Goal: Task Accomplishment & Management: Complete application form

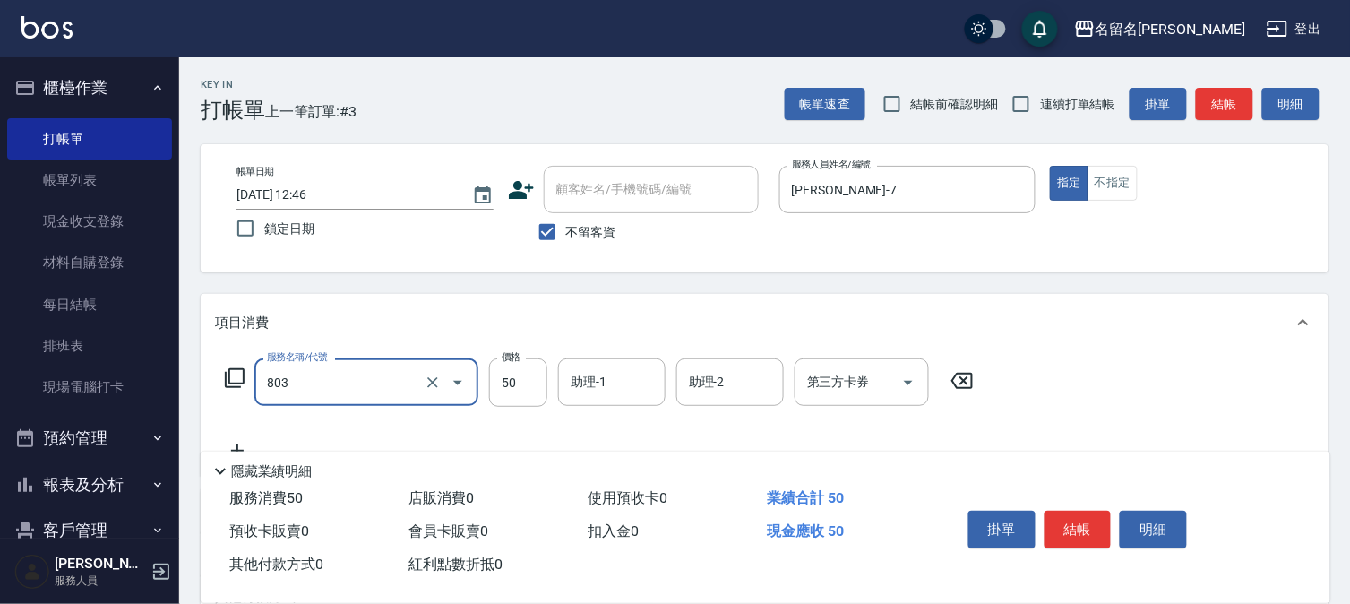
type input "補燙 50元x 捲(803)"
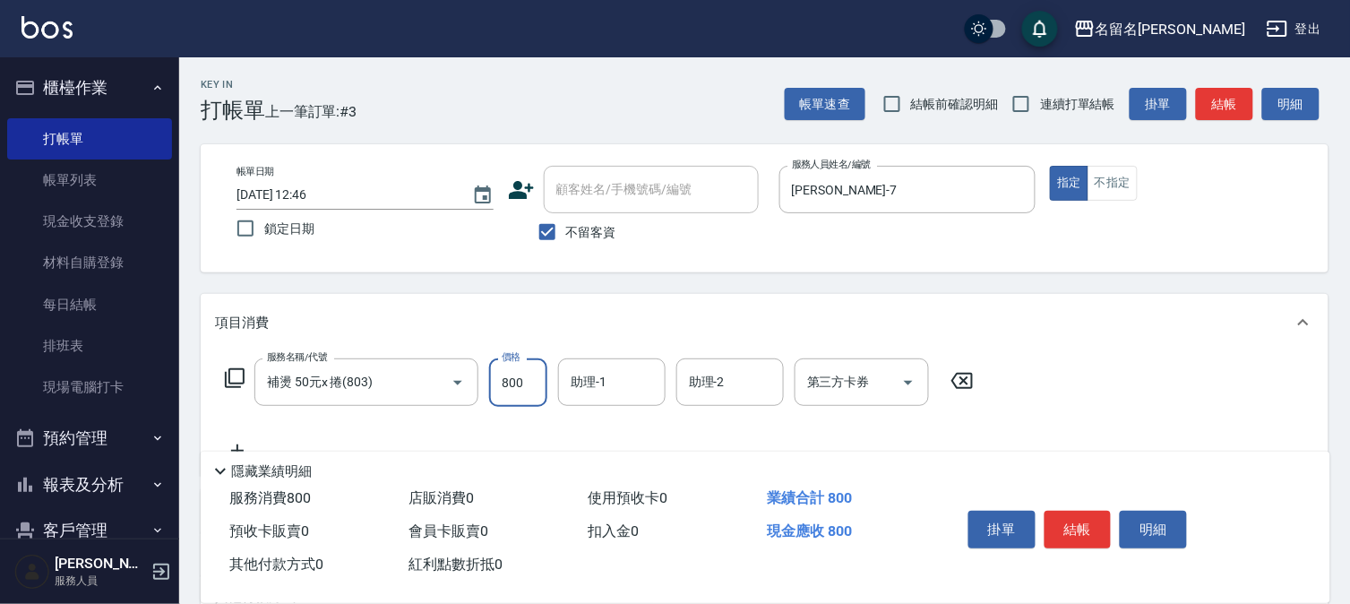
type input "800"
type input "[PERSON_NAME]-7"
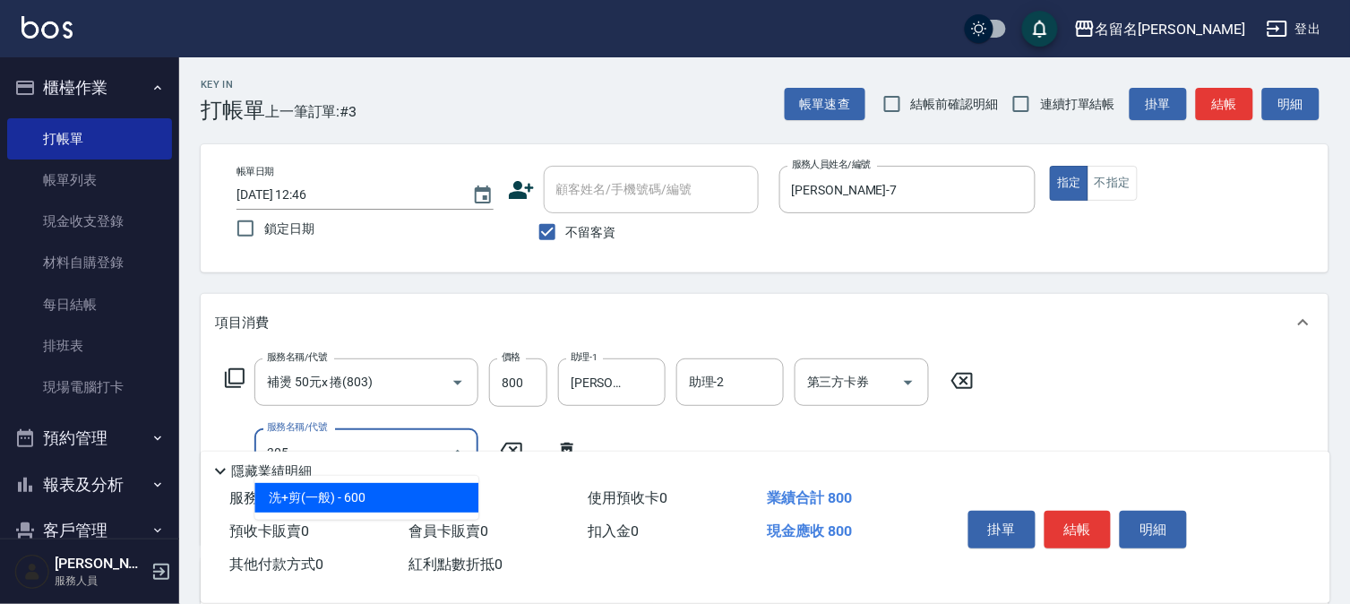
type input "洗+剪(一般)(305)"
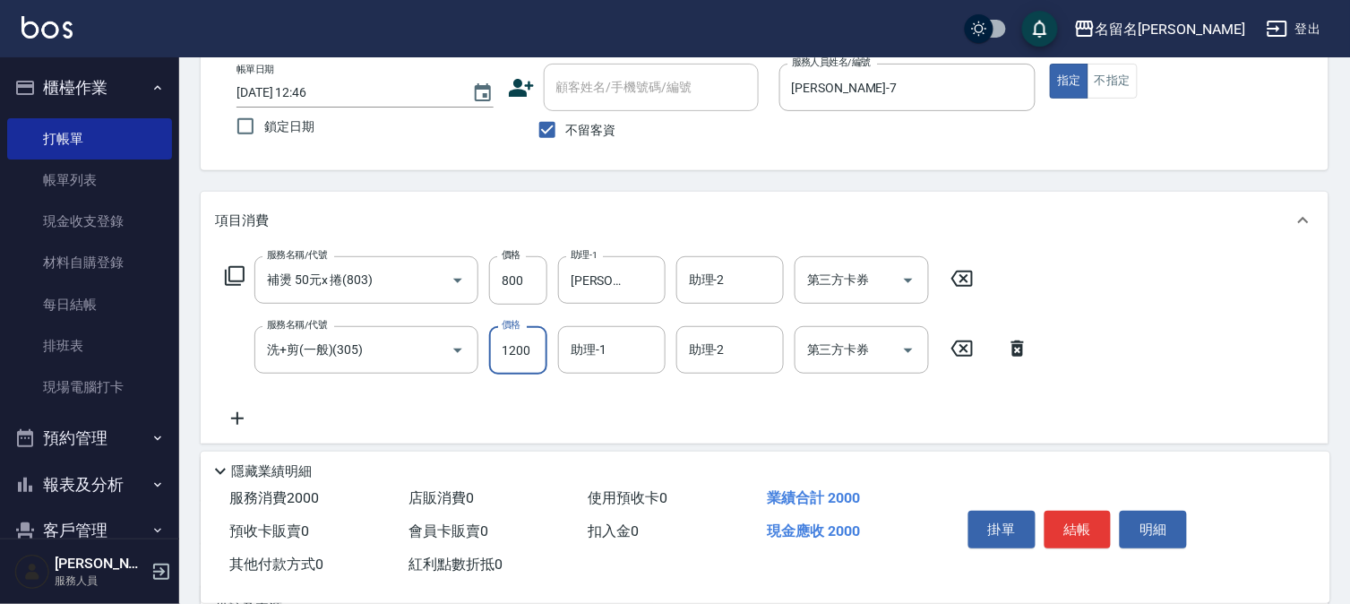
scroll to position [199, 0]
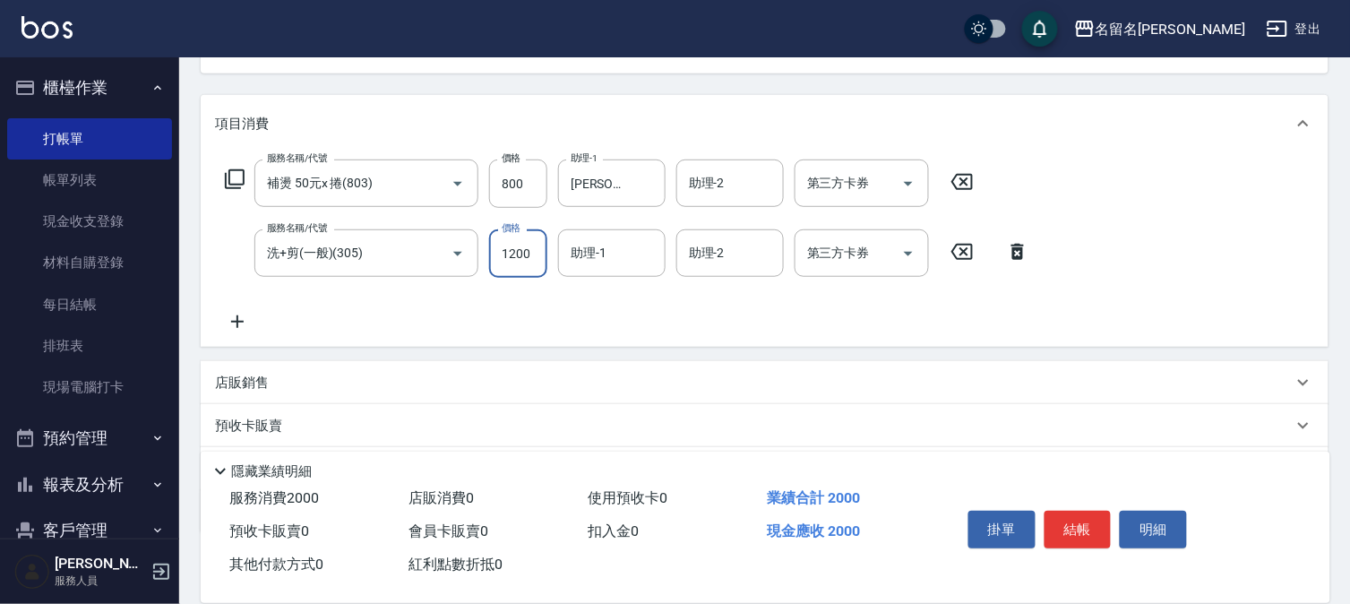
click at [523, 245] on input "1200" at bounding box center [518, 253] width 58 height 48
drag, startPoint x: 543, startPoint y: 245, endPoint x: 534, endPoint y: 246, distance: 9.1
click at [538, 245] on input "1200" at bounding box center [518, 253] width 58 height 48
type input "1200"
click at [538, 185] on input "800" at bounding box center [518, 183] width 58 height 48
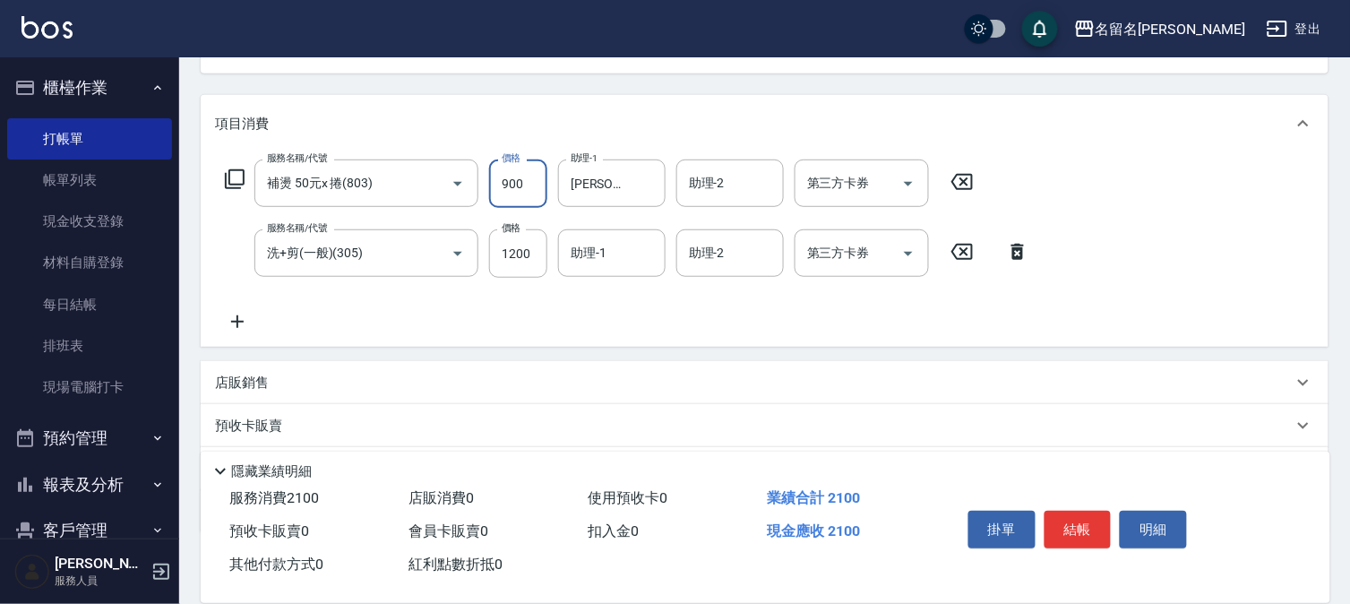
type input "900"
type input "1000"
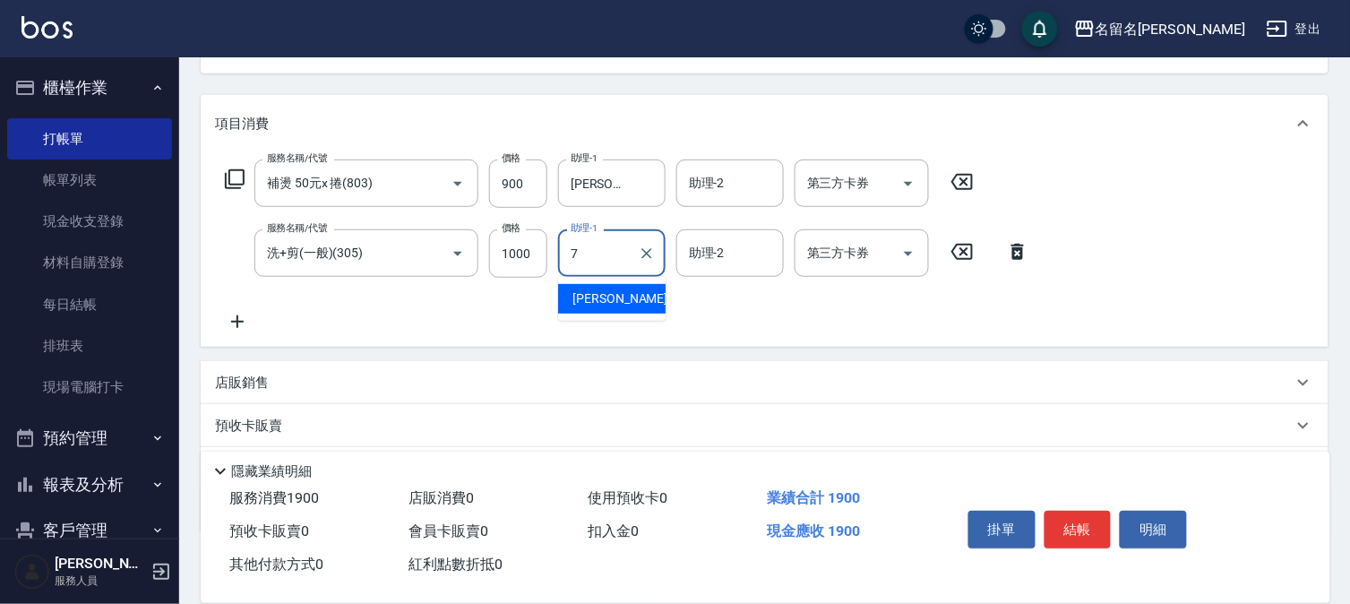
type input "[PERSON_NAME]-7"
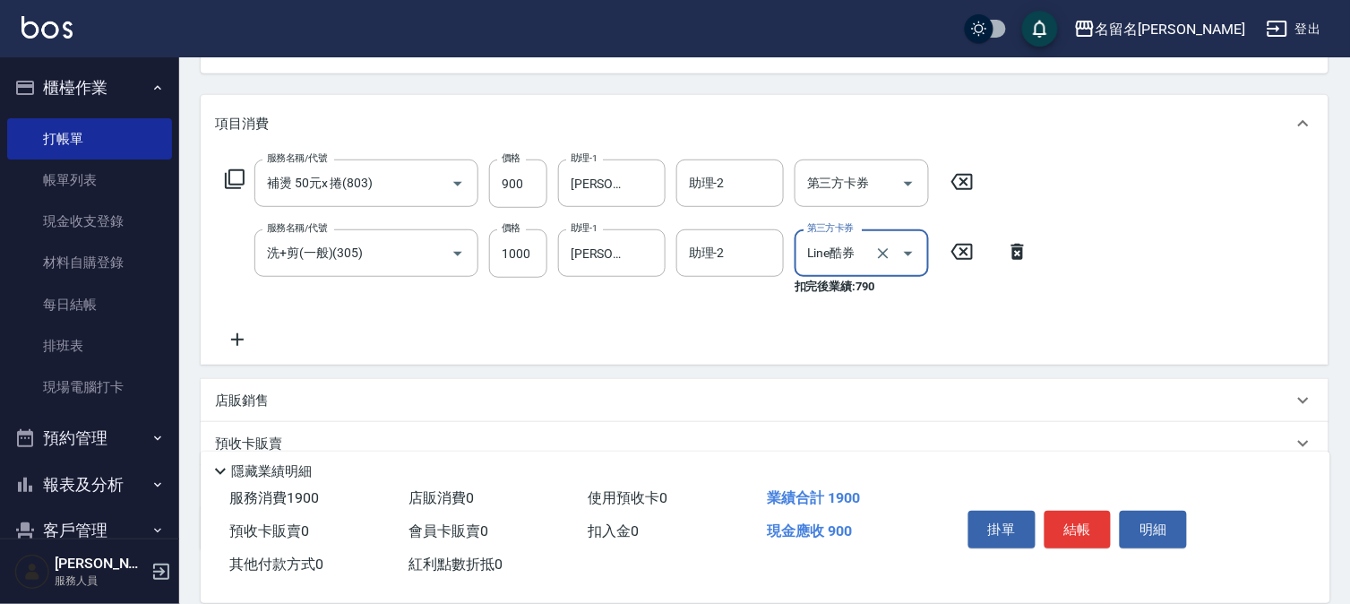
type input "Line酷券"
click at [965, 253] on icon at bounding box center [962, 252] width 22 height 16
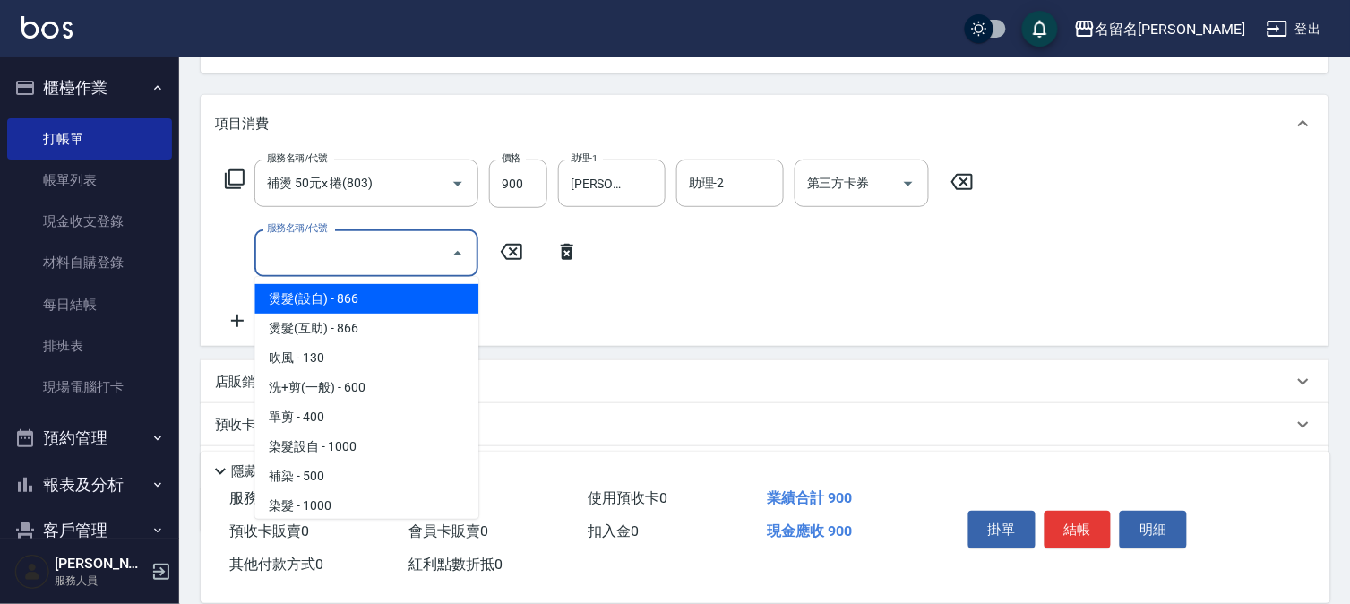
drag, startPoint x: 357, startPoint y: 248, endPoint x: 368, endPoint y: 245, distance: 12.0
click at [360, 247] on input "服務名稱/代號" at bounding box center [353, 252] width 181 height 31
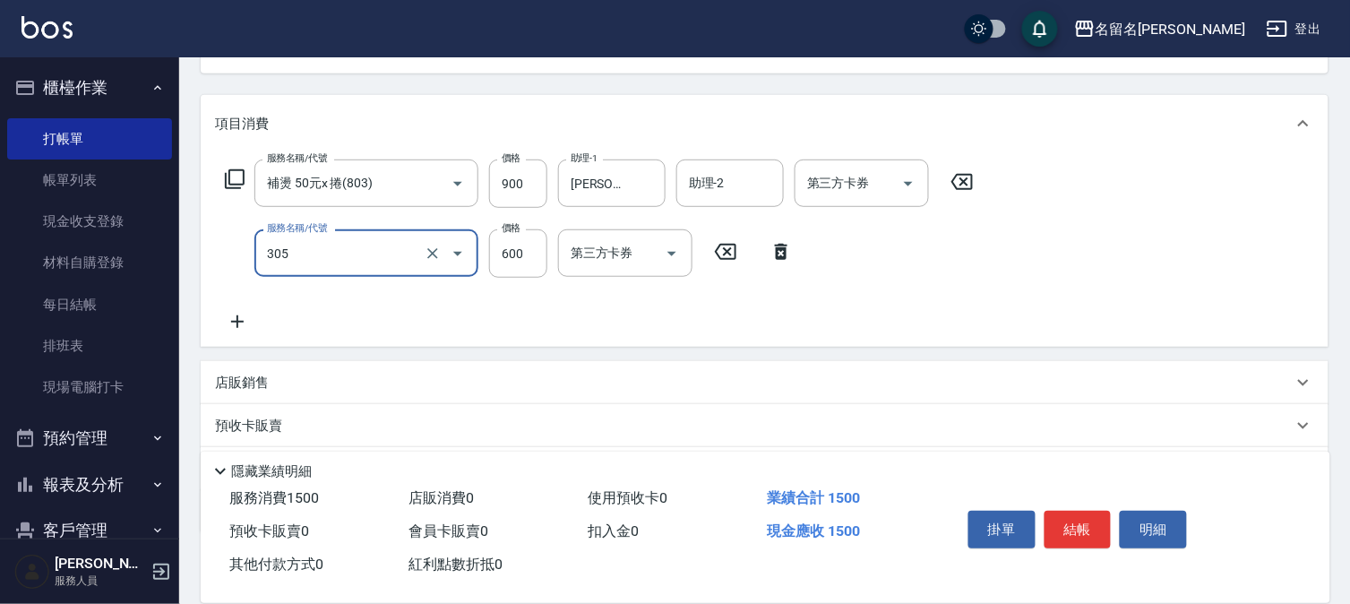
type input "洗+剪(一般)(305)"
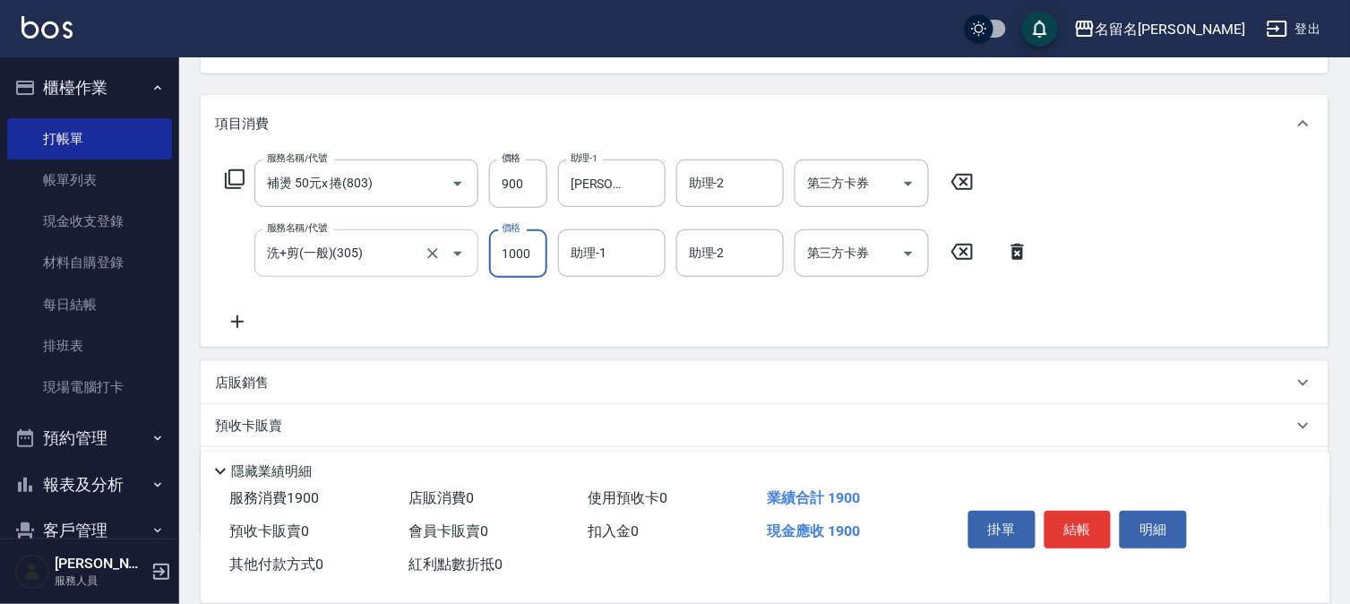
type input "1000"
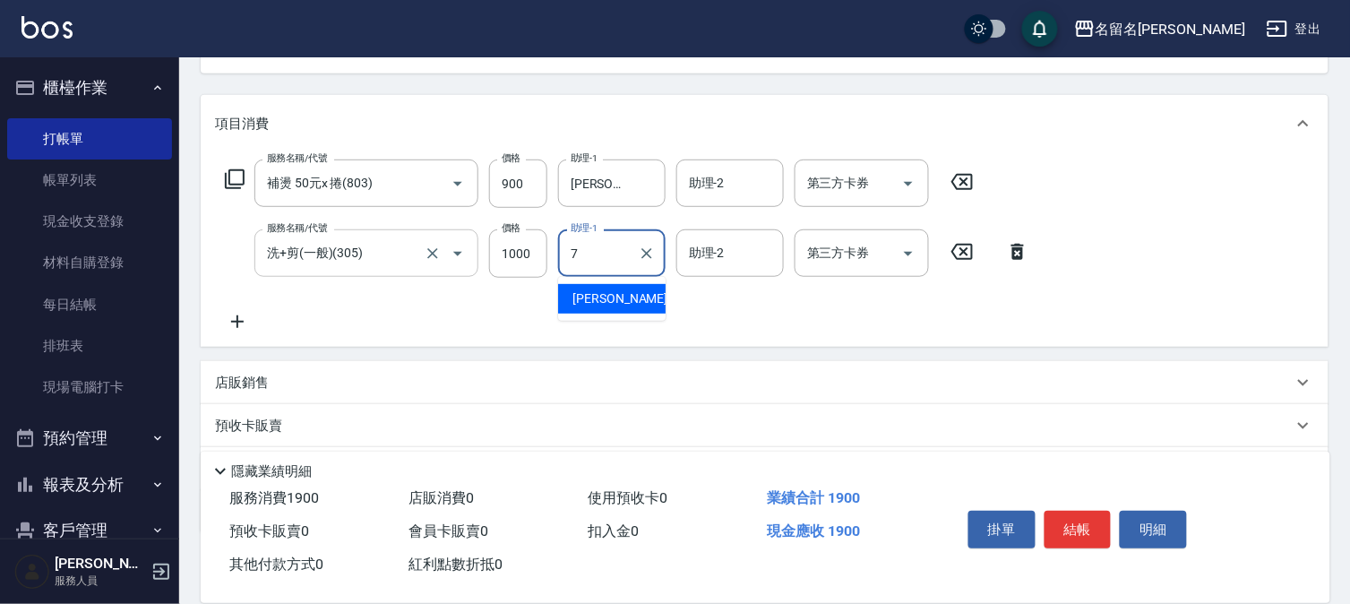
type input "[PERSON_NAME]-7"
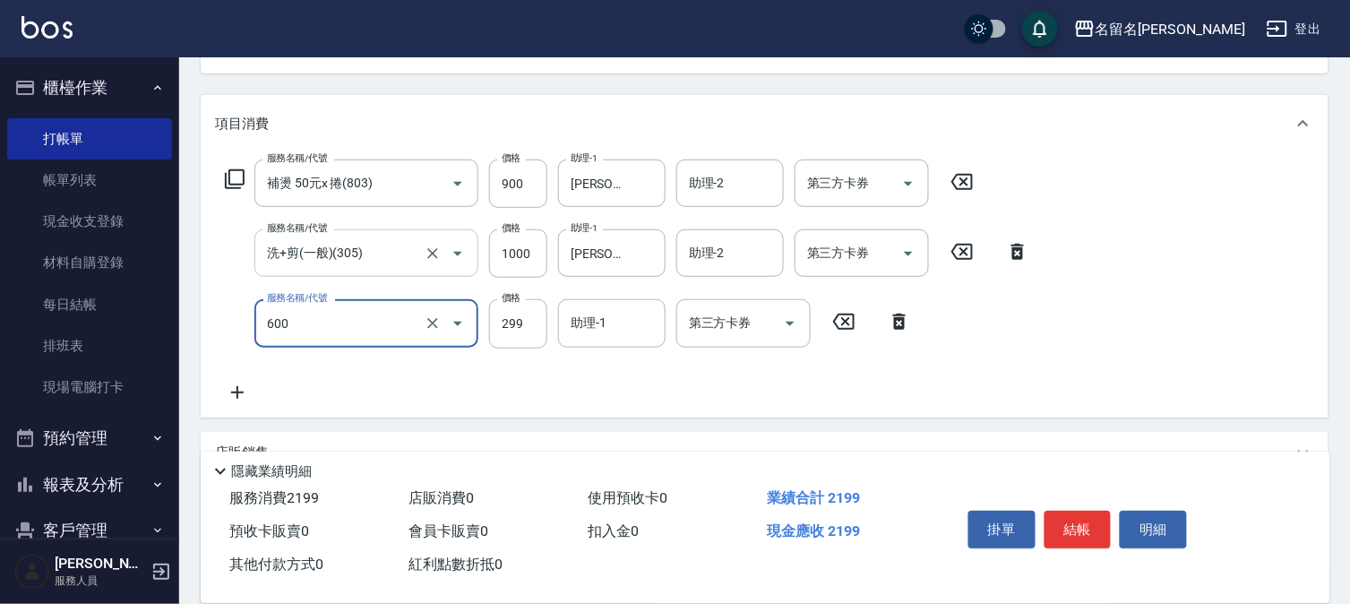
type input "自備護髮(600)"
type input "300"
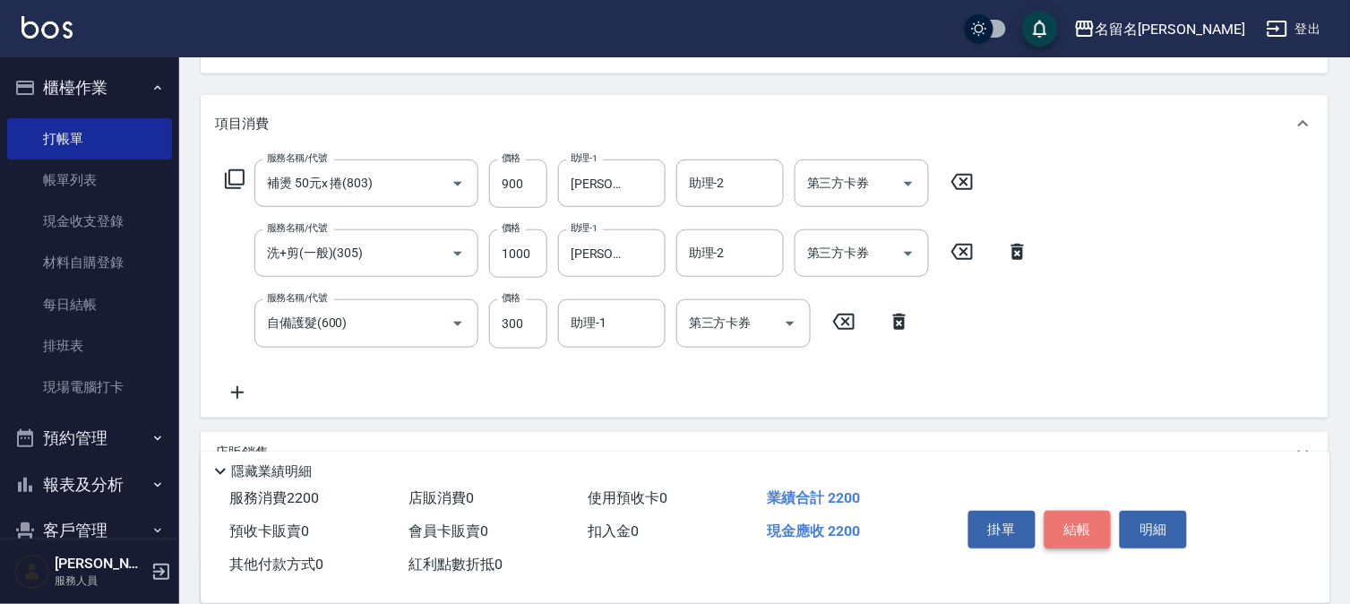
click at [1076, 525] on button "結帳" at bounding box center [1078, 530] width 67 height 38
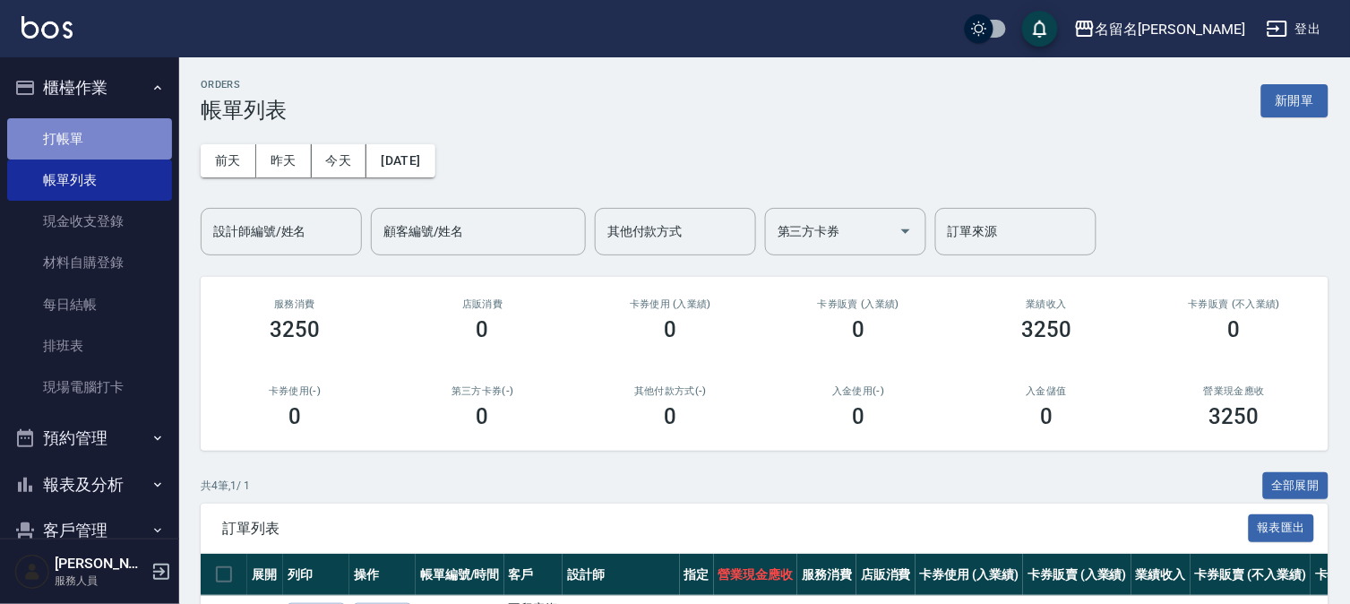
click at [93, 138] on link "打帳單" at bounding box center [89, 138] width 165 height 41
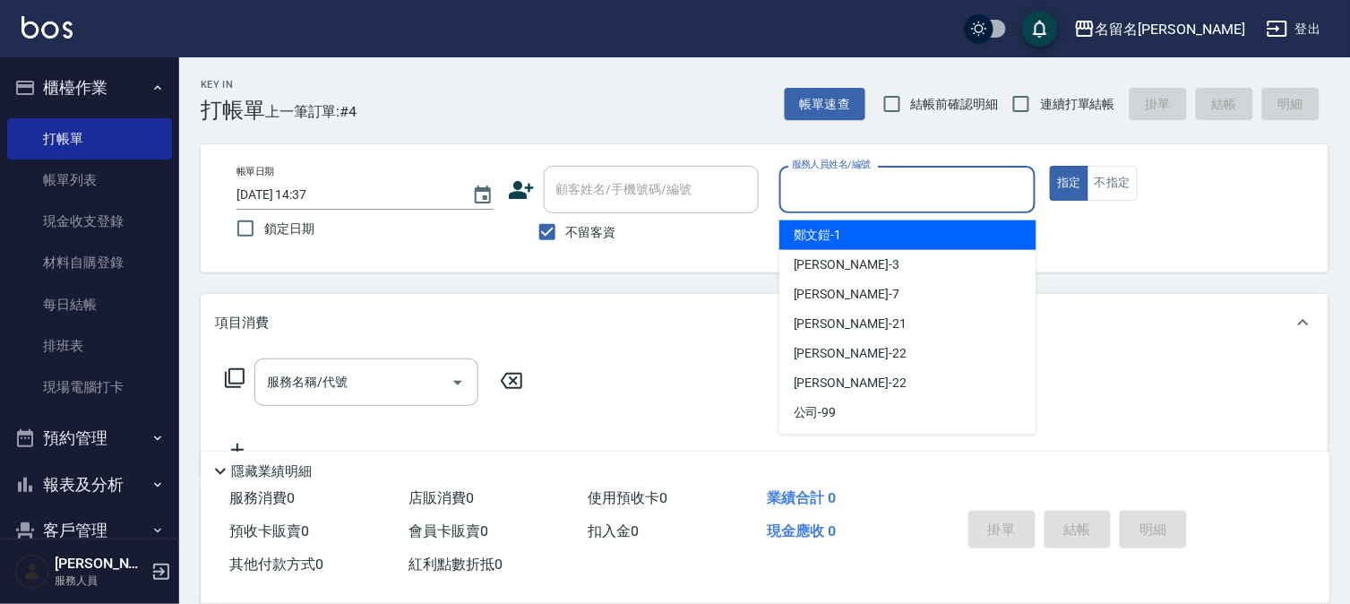
click at [965, 188] on input "服務人員姓名/編號" at bounding box center [908, 189] width 241 height 31
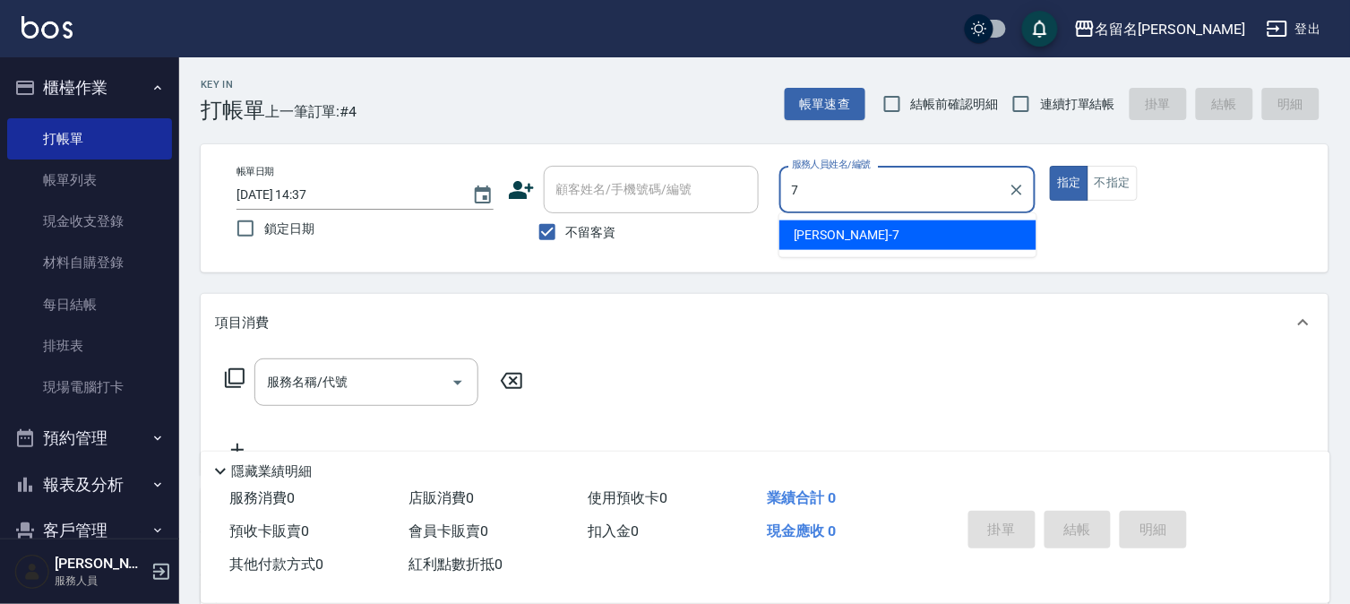
type input "[PERSON_NAME]-7"
type button "true"
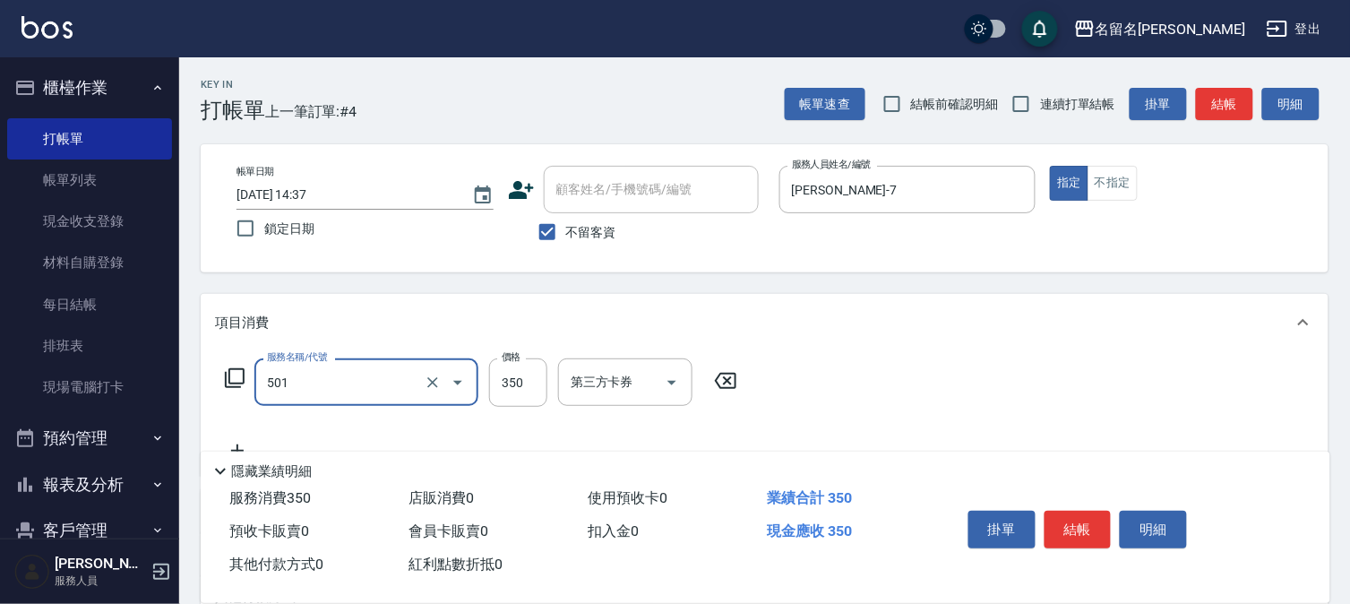
type input "P.S洗髮(501)"
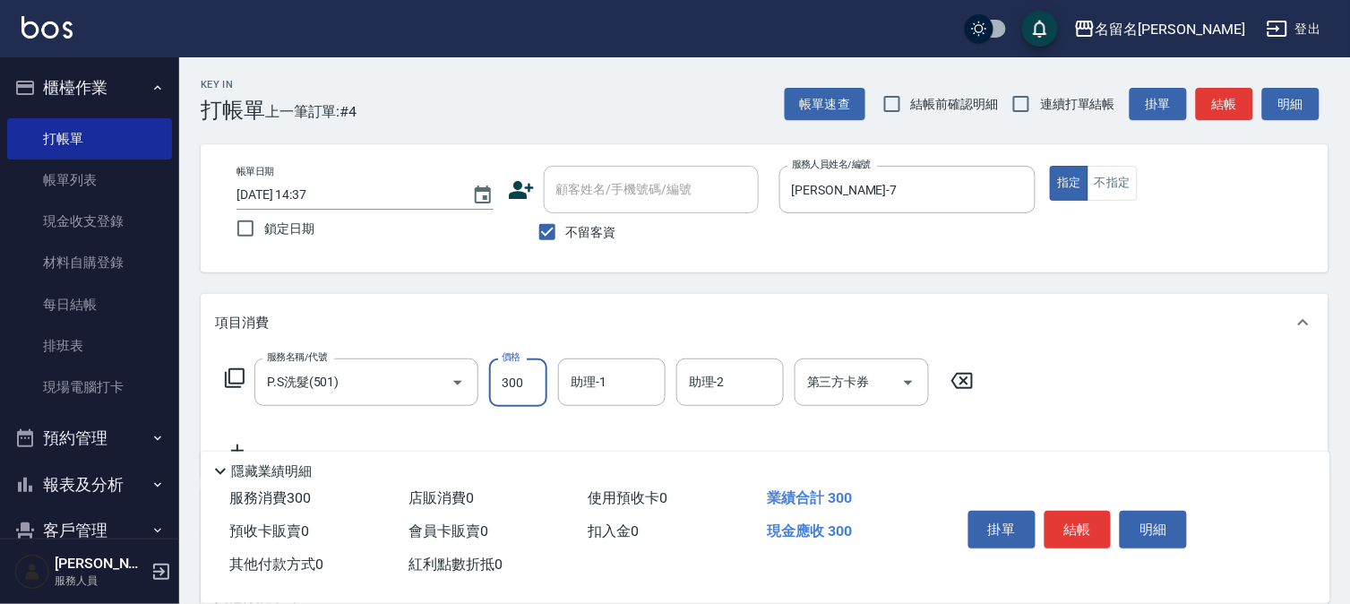
type input "300"
type input "[PERSON_NAME]-7"
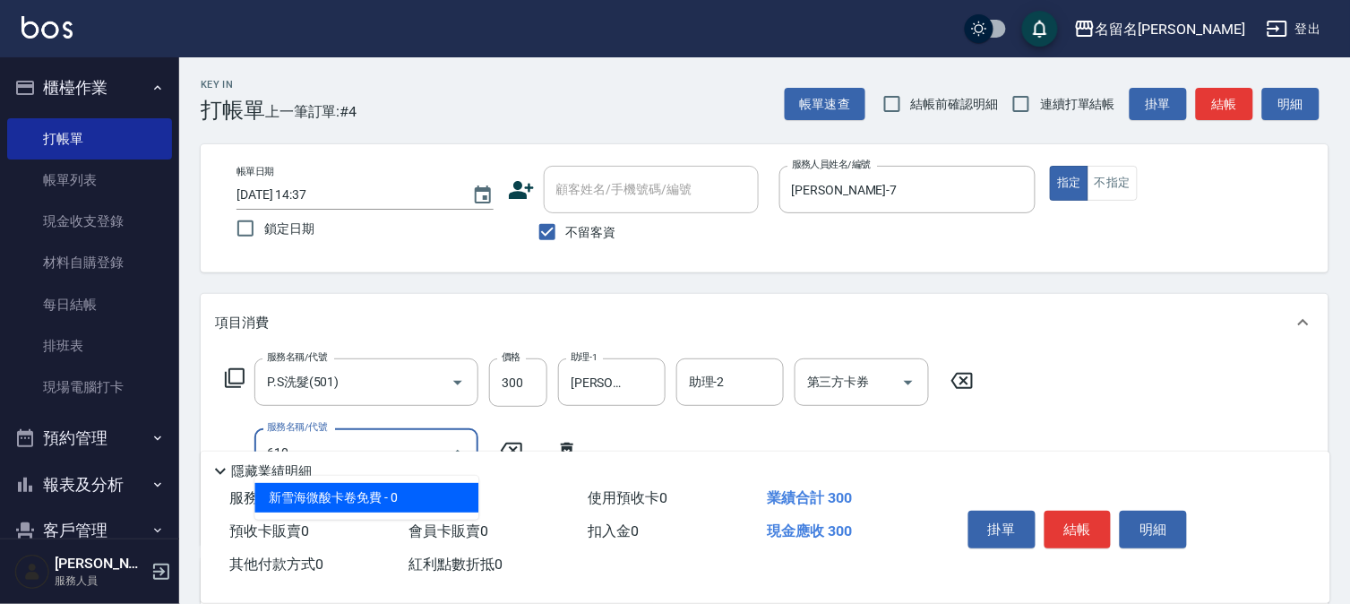
type input "新雪海微酸卡卷免費(610)"
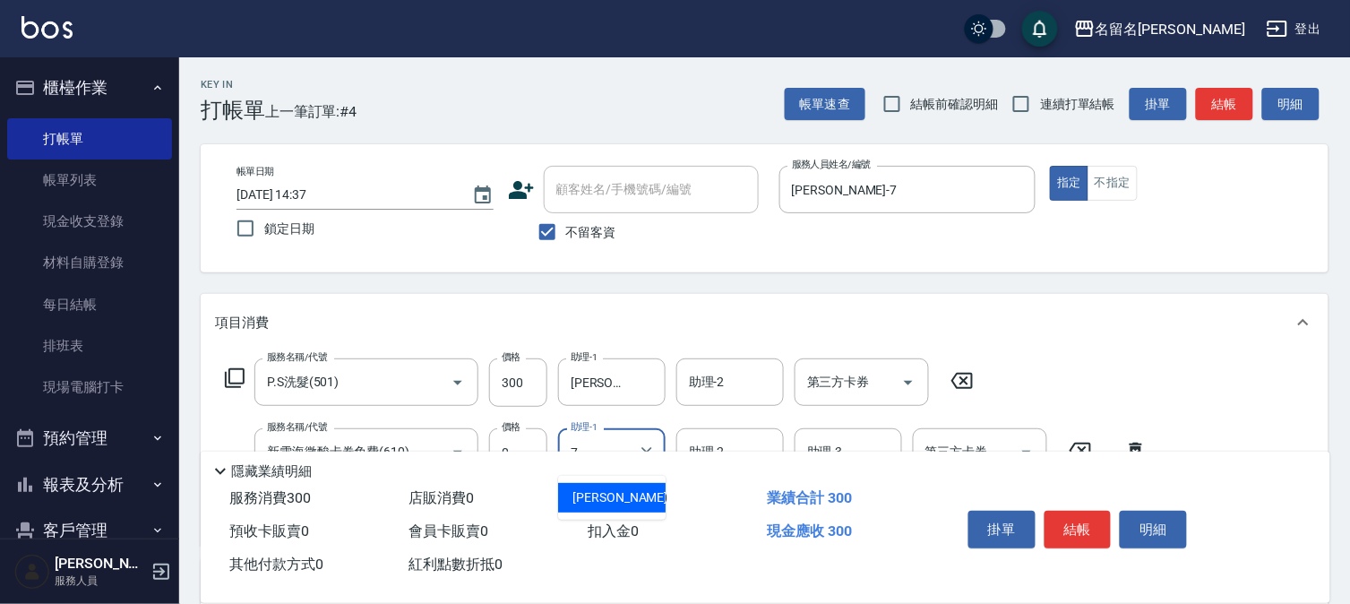
type input "[PERSON_NAME]-7"
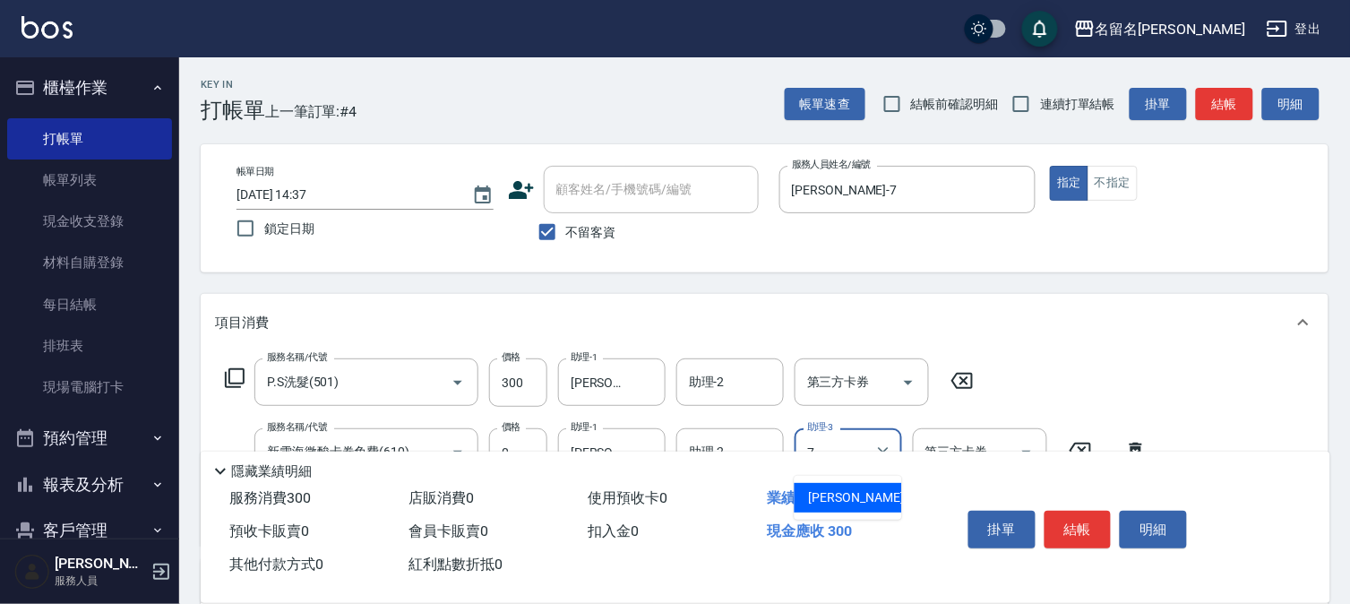
type input "[PERSON_NAME]-7"
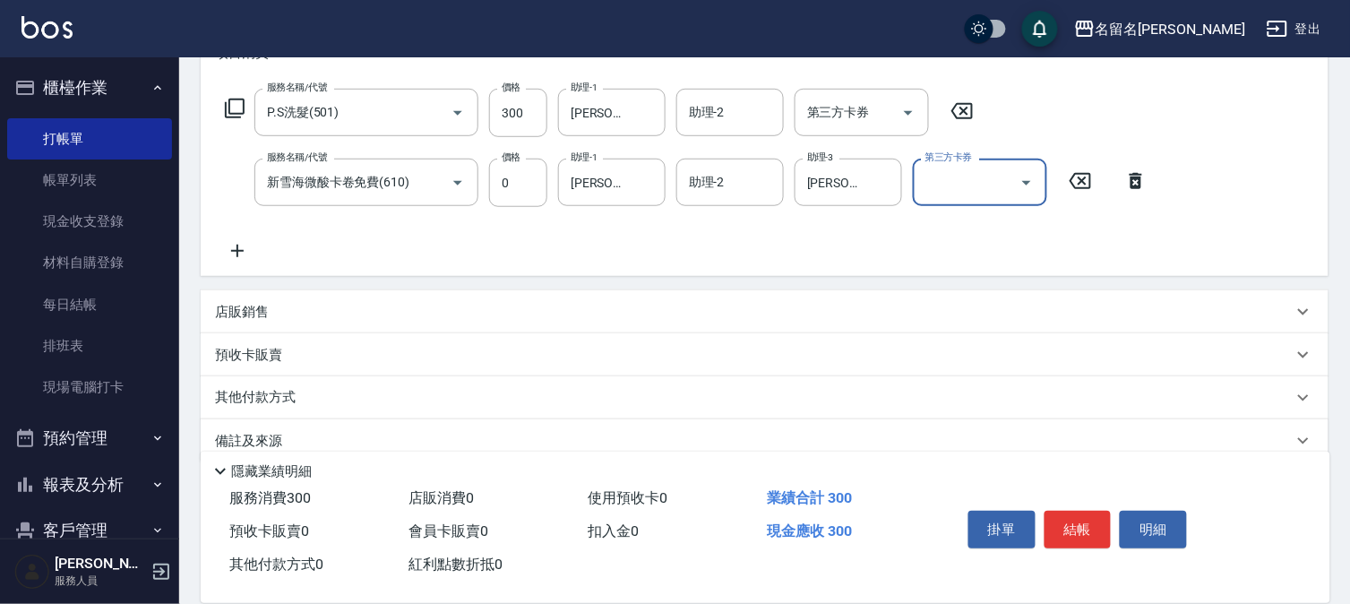
scroll to position [297, 0]
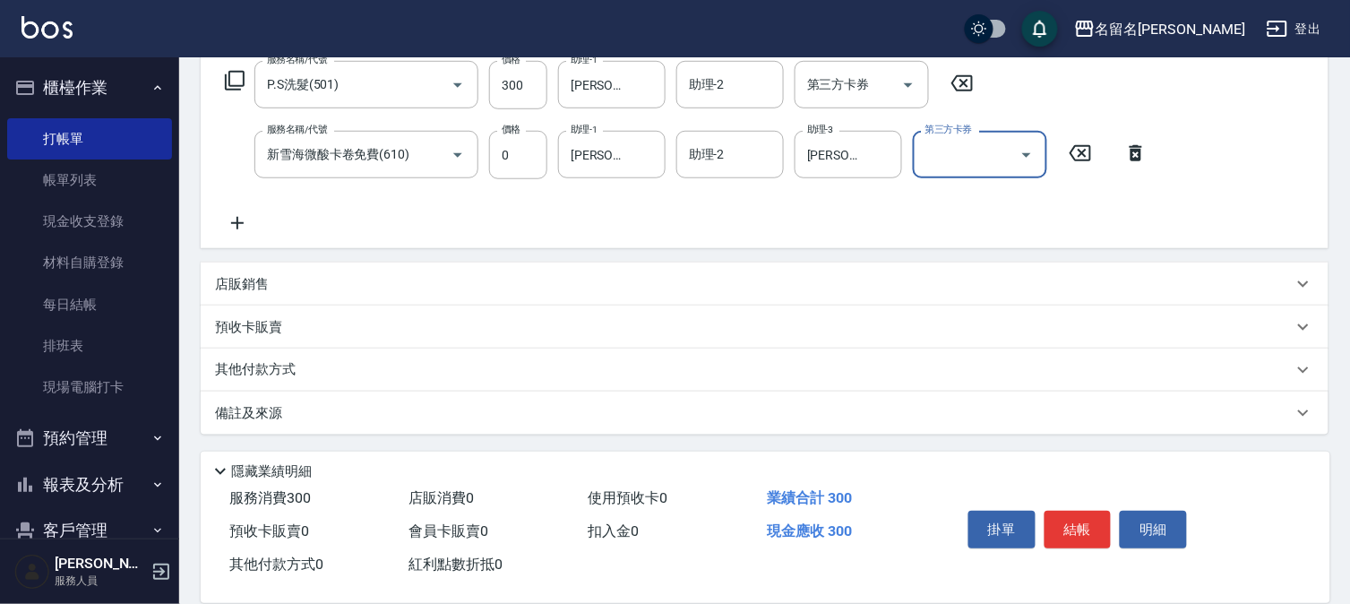
click at [1091, 512] on button "結帳" at bounding box center [1078, 530] width 67 height 38
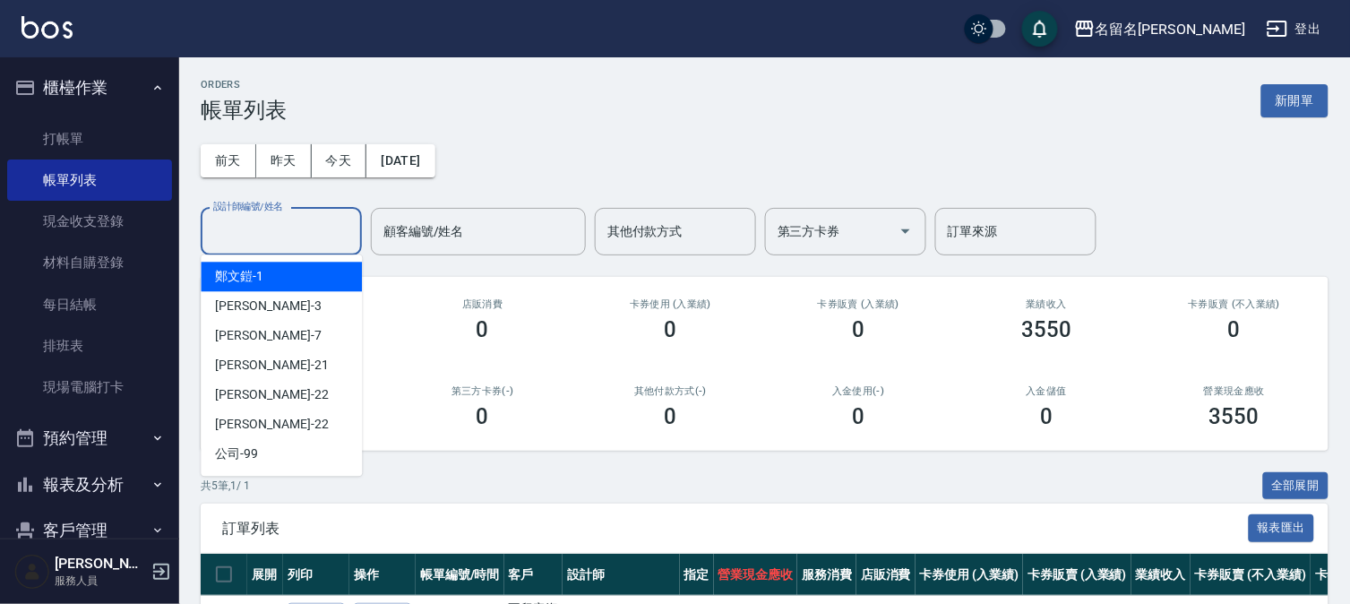
click at [293, 237] on input "設計師編號/姓名" at bounding box center [281, 231] width 145 height 31
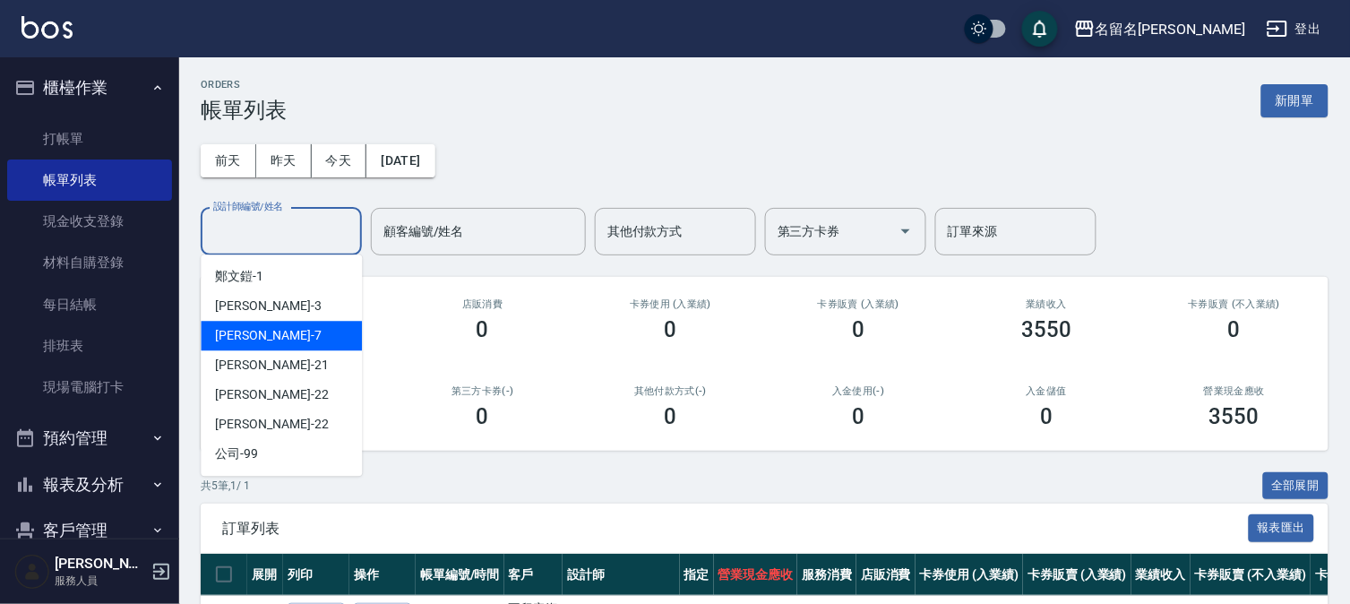
click at [302, 333] on div "[PERSON_NAME]-7" at bounding box center [281, 336] width 161 height 30
type input "[PERSON_NAME]-7"
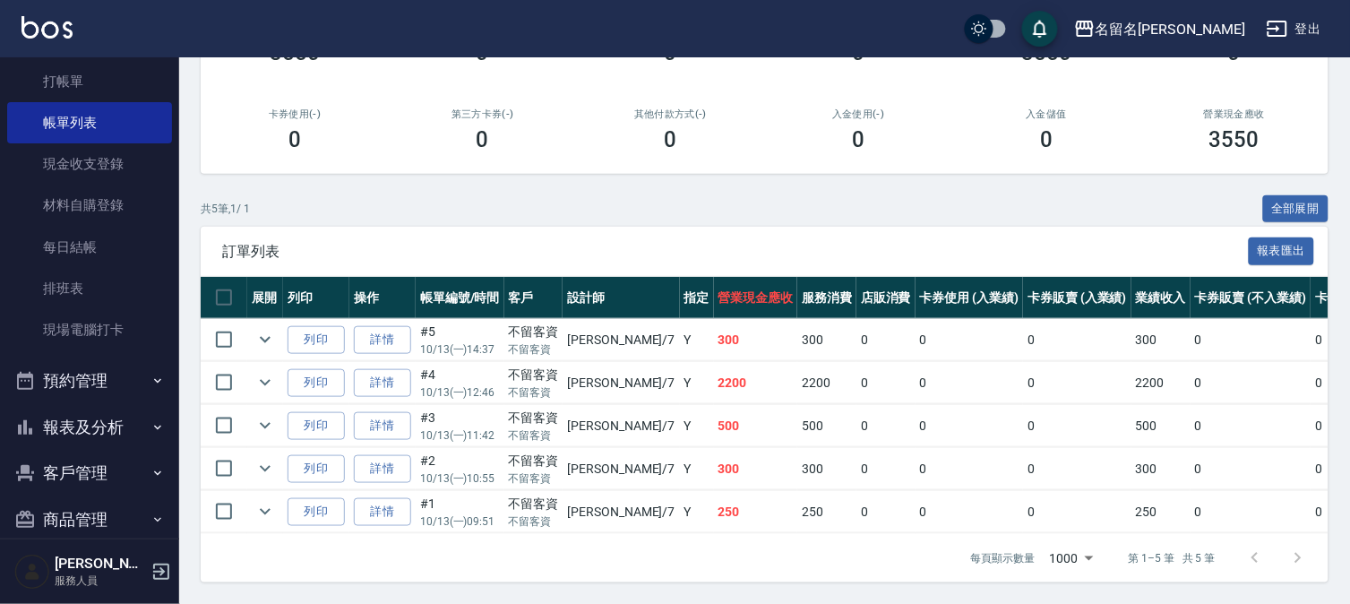
scroll to position [82, 0]
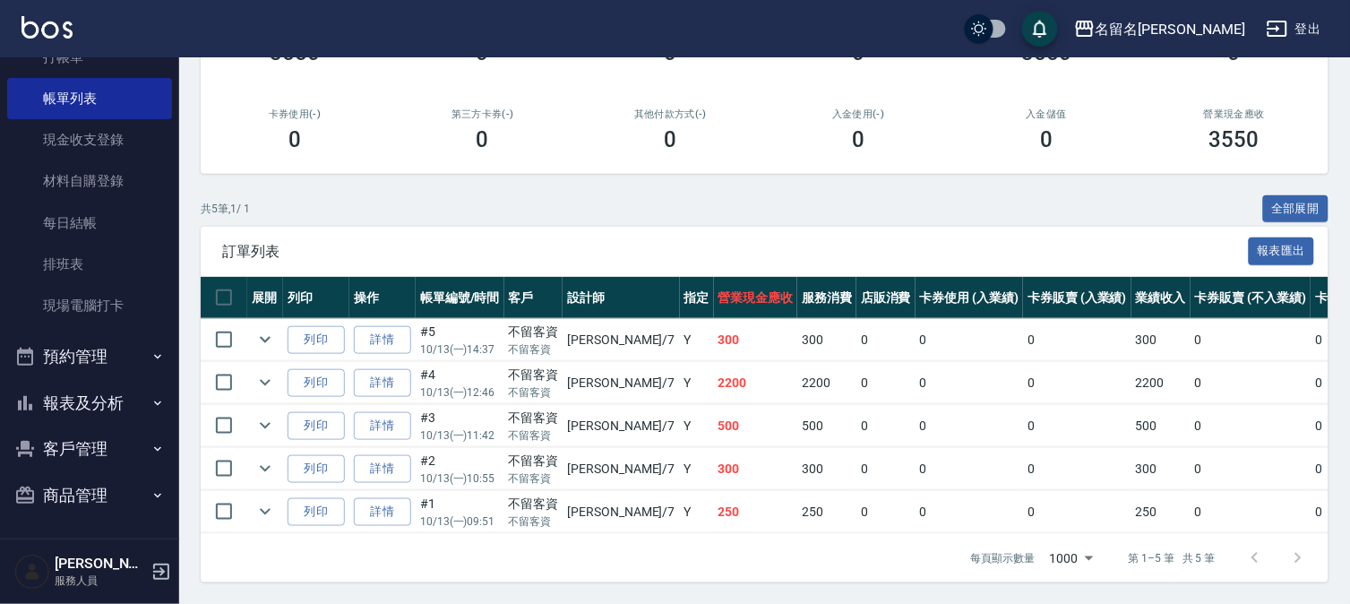
click at [97, 403] on button "報表及分析" at bounding box center [89, 403] width 165 height 47
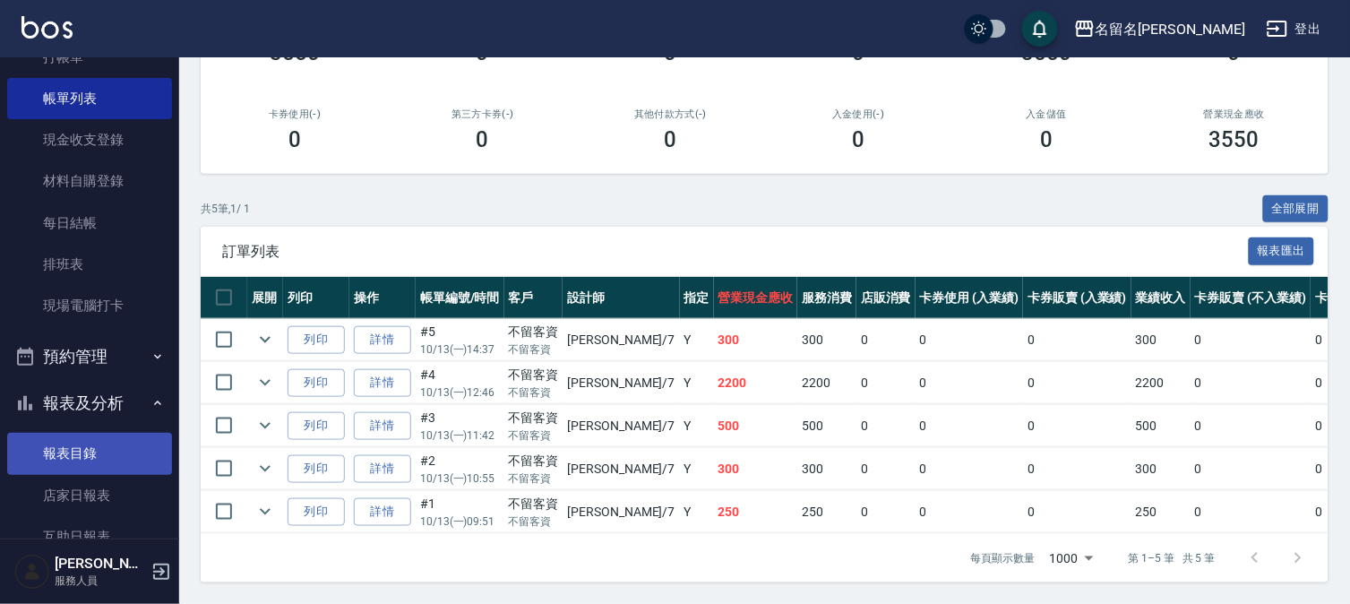
scroll to position [280, 0]
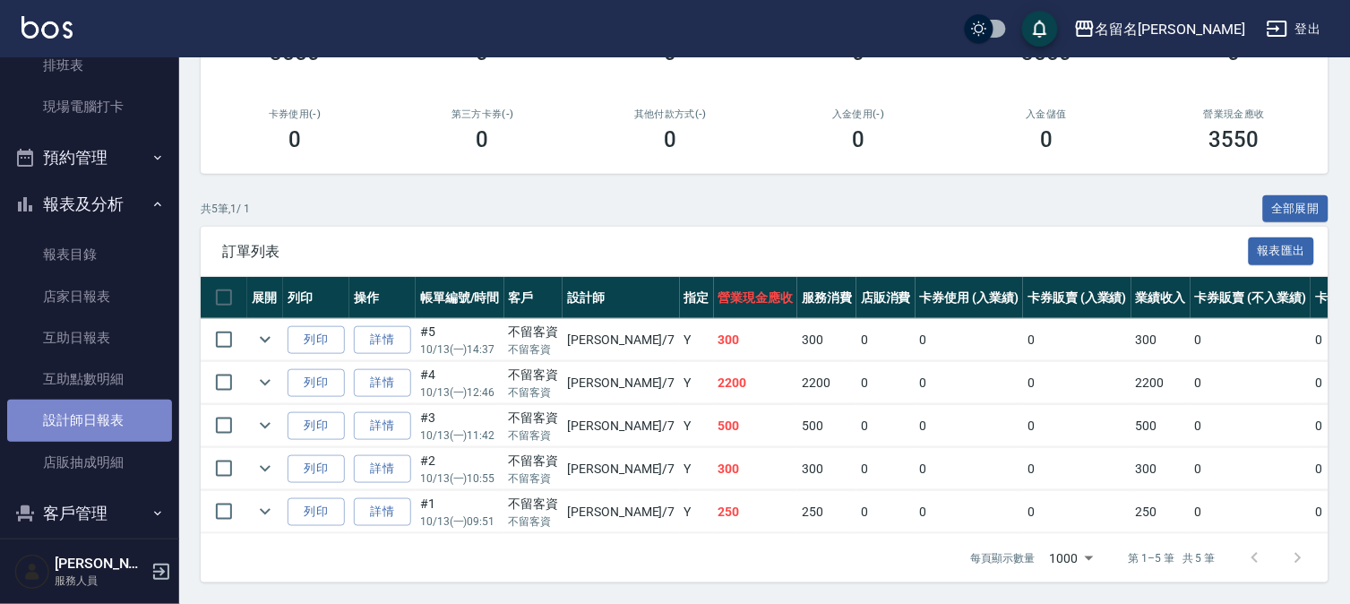
click at [104, 414] on link "設計師日報表" at bounding box center [89, 420] width 165 height 41
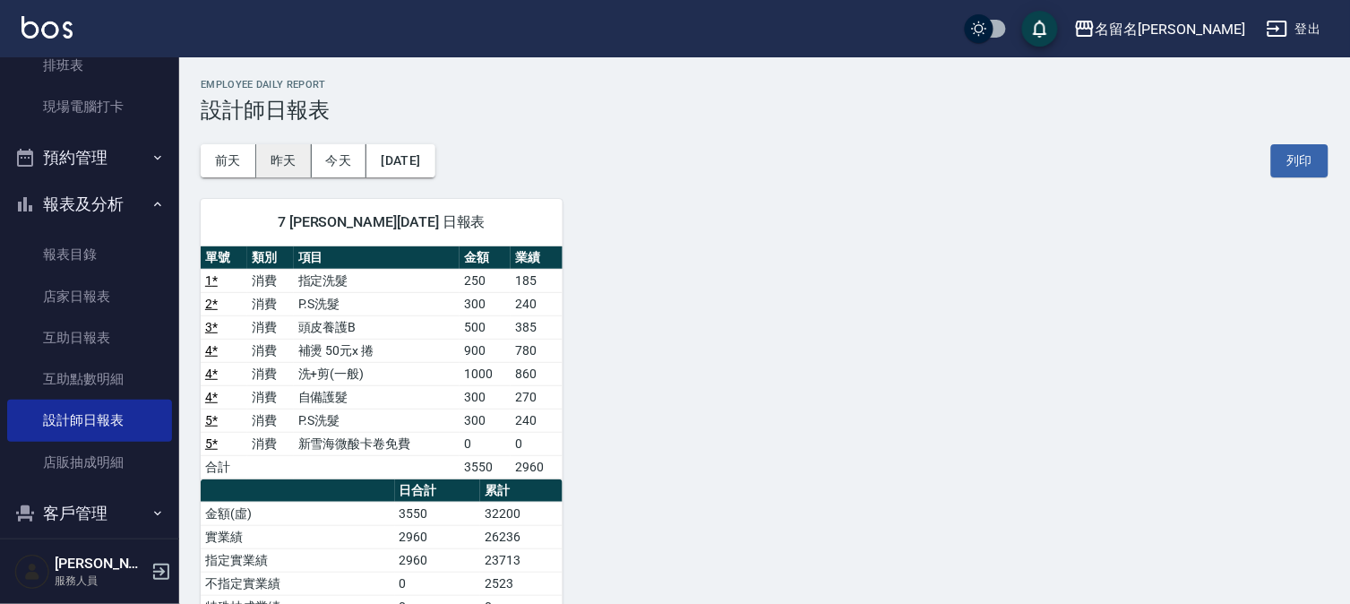
click at [293, 153] on button "昨天" at bounding box center [284, 160] width 56 height 33
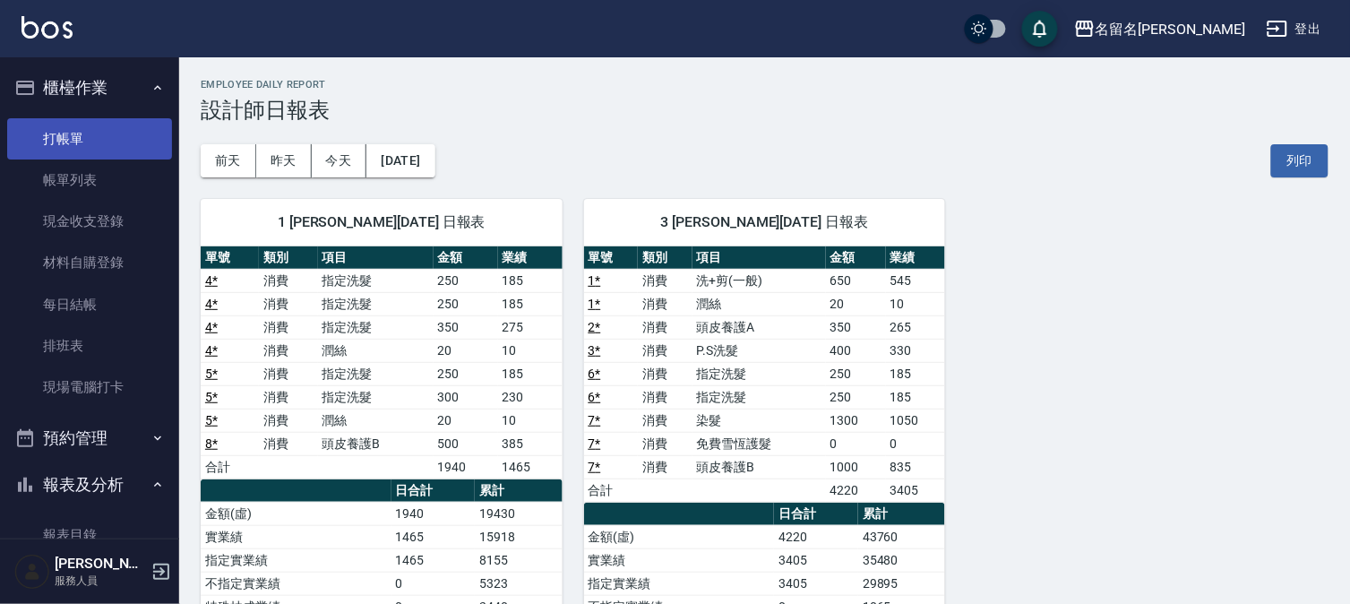
click at [86, 125] on link "打帳單" at bounding box center [89, 138] width 165 height 41
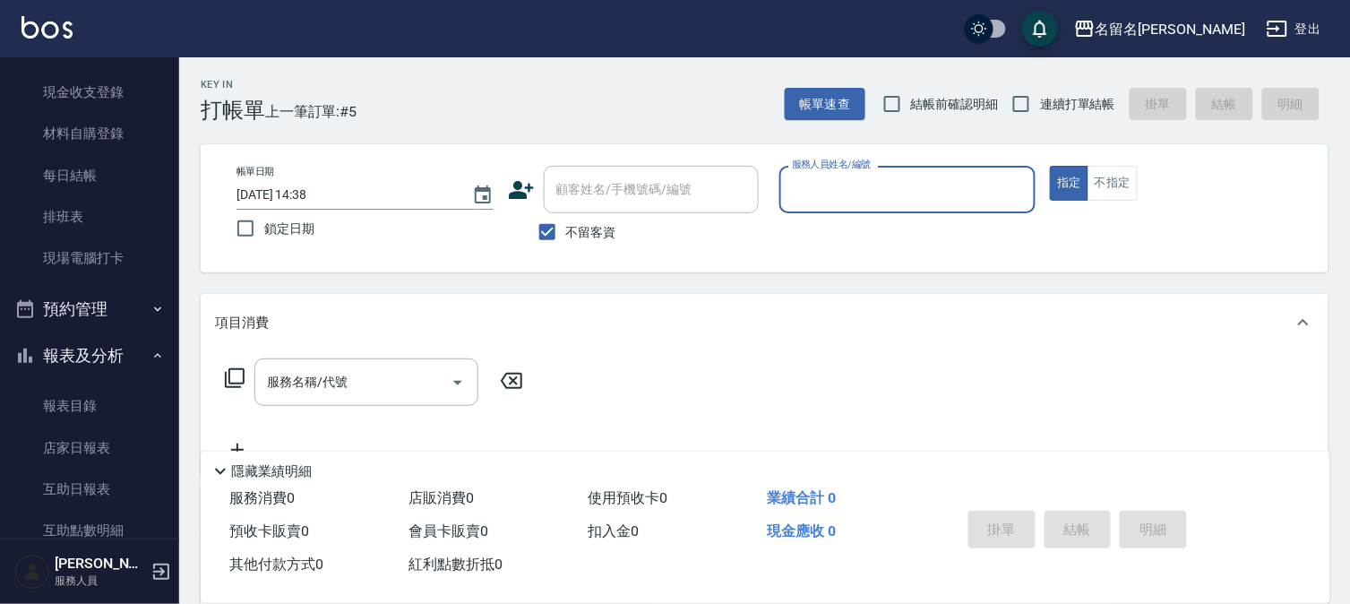
scroll to position [298, 0]
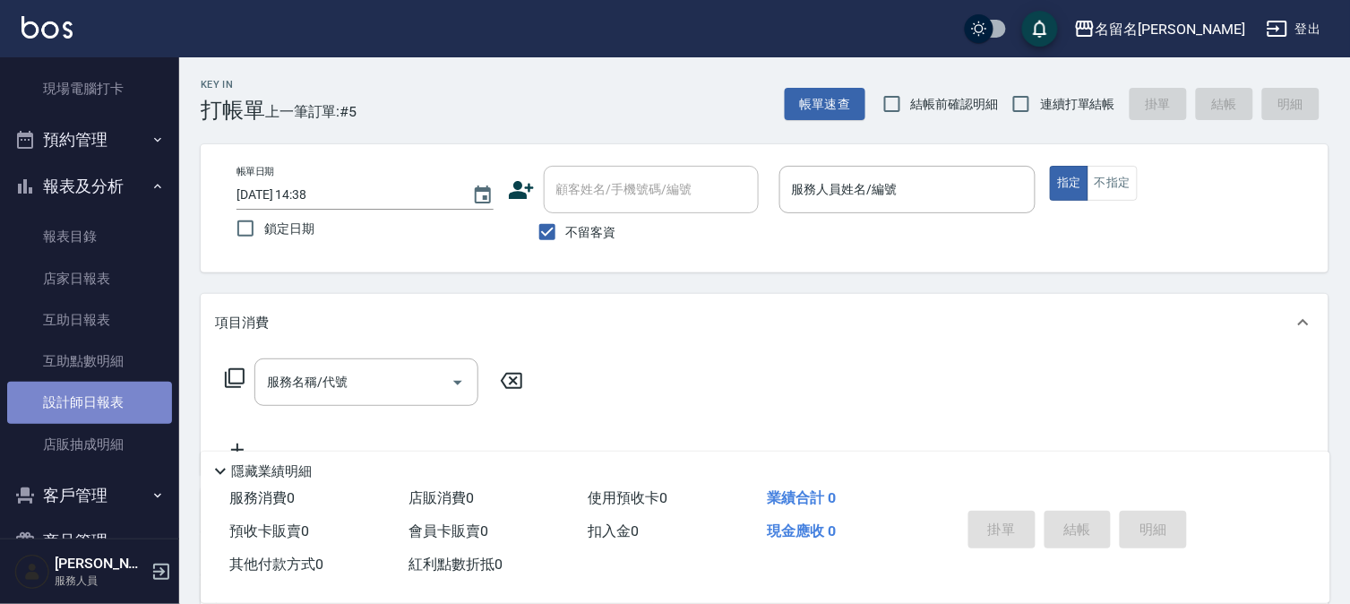
click at [113, 401] on link "設計師日報表" at bounding box center [89, 402] width 165 height 41
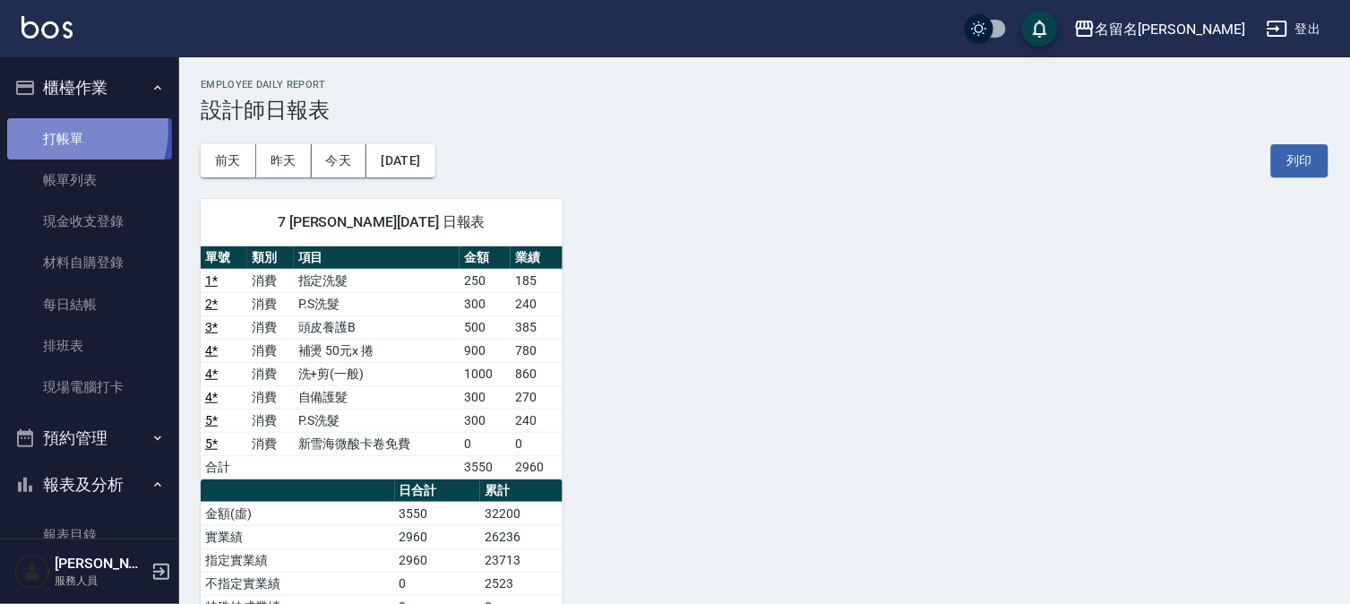
click at [61, 129] on link "打帳單" at bounding box center [89, 138] width 165 height 41
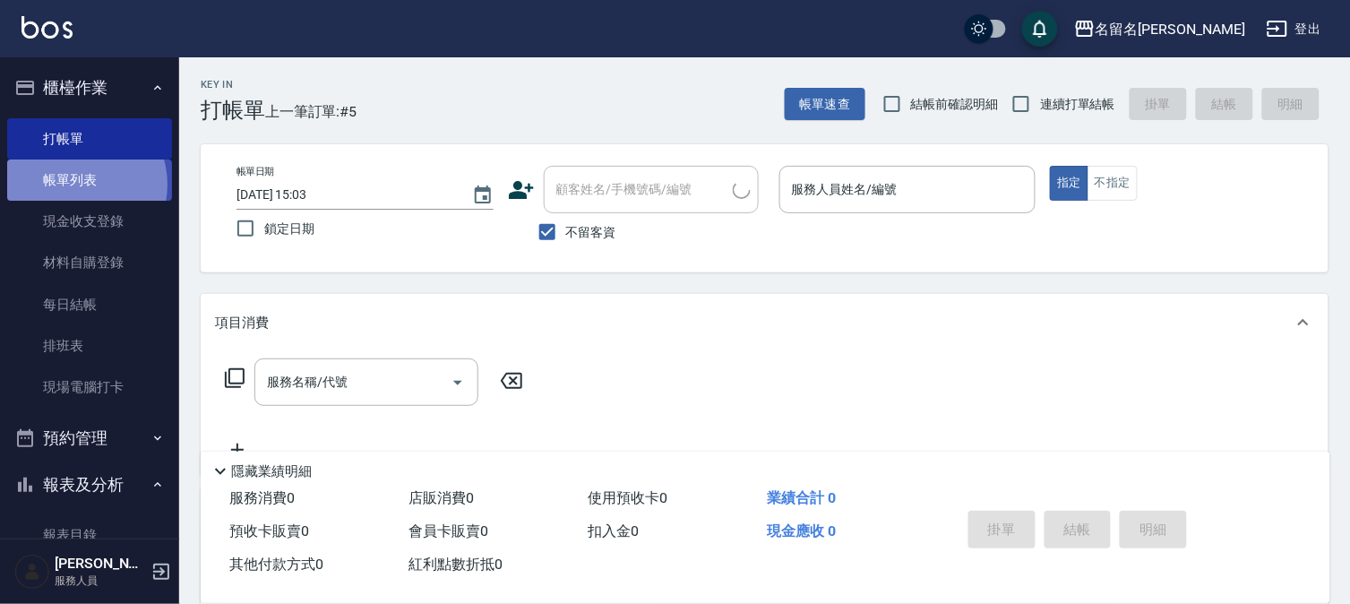
click at [74, 185] on link "帳單列表" at bounding box center [89, 179] width 165 height 41
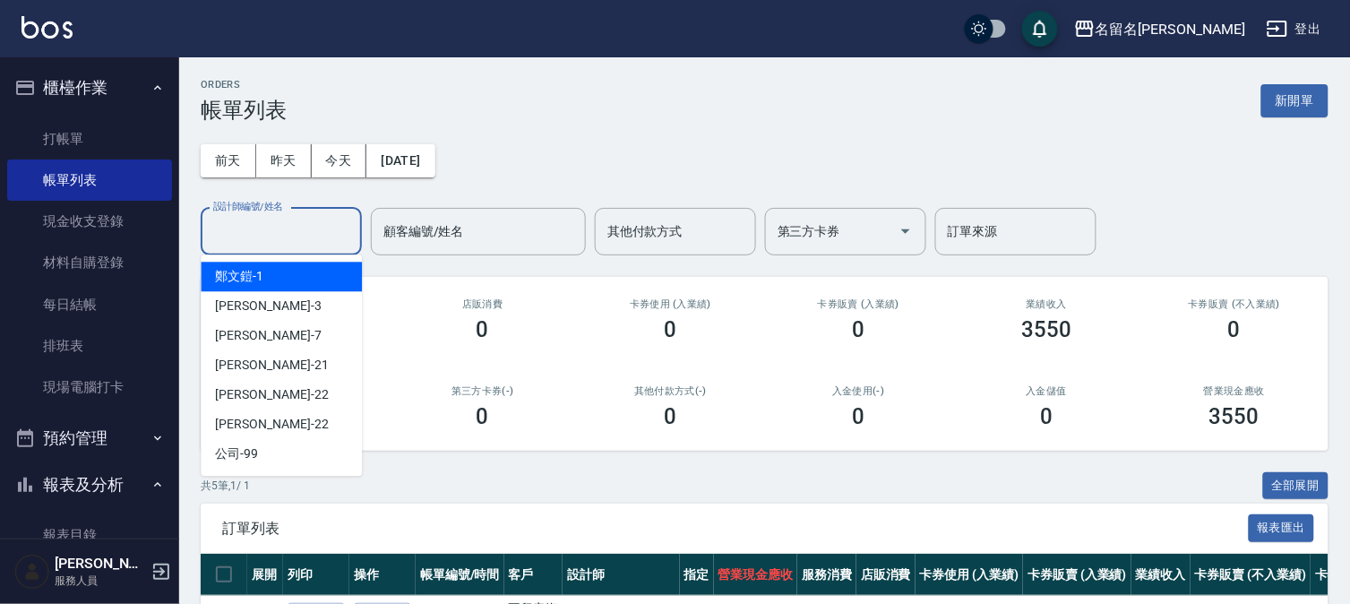
click at [312, 228] on input "設計師編號/姓名" at bounding box center [281, 231] width 145 height 31
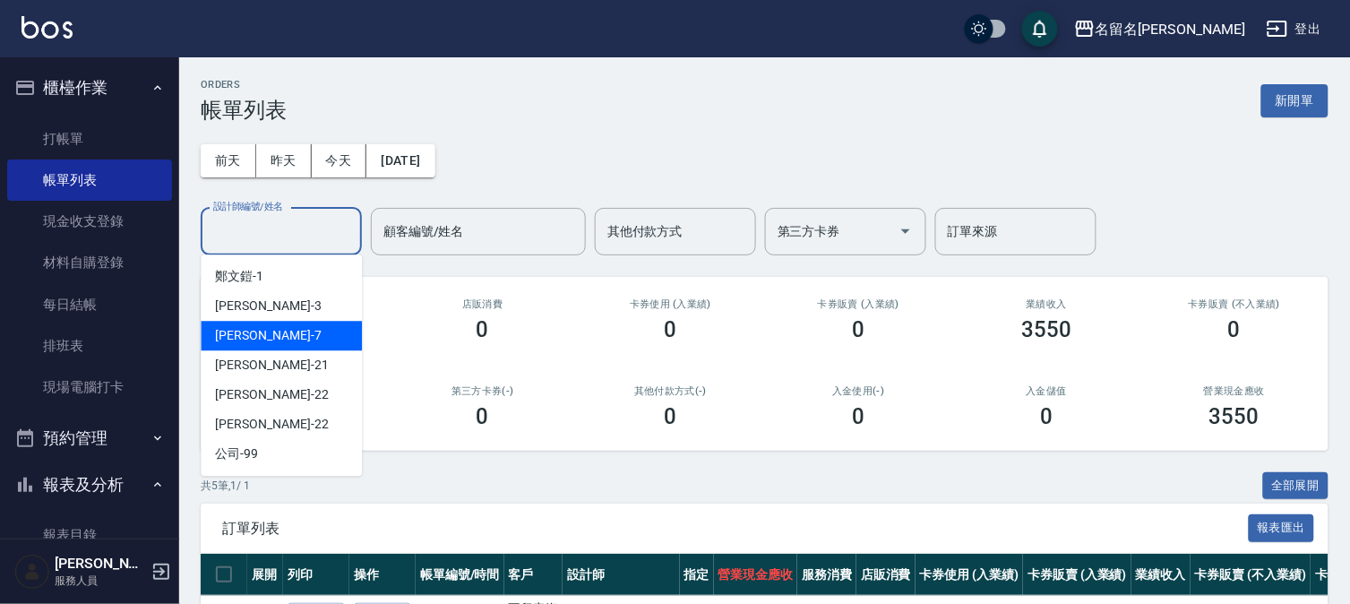
click at [305, 331] on div "[PERSON_NAME]-7" at bounding box center [281, 336] width 161 height 30
type input "[PERSON_NAME]-7"
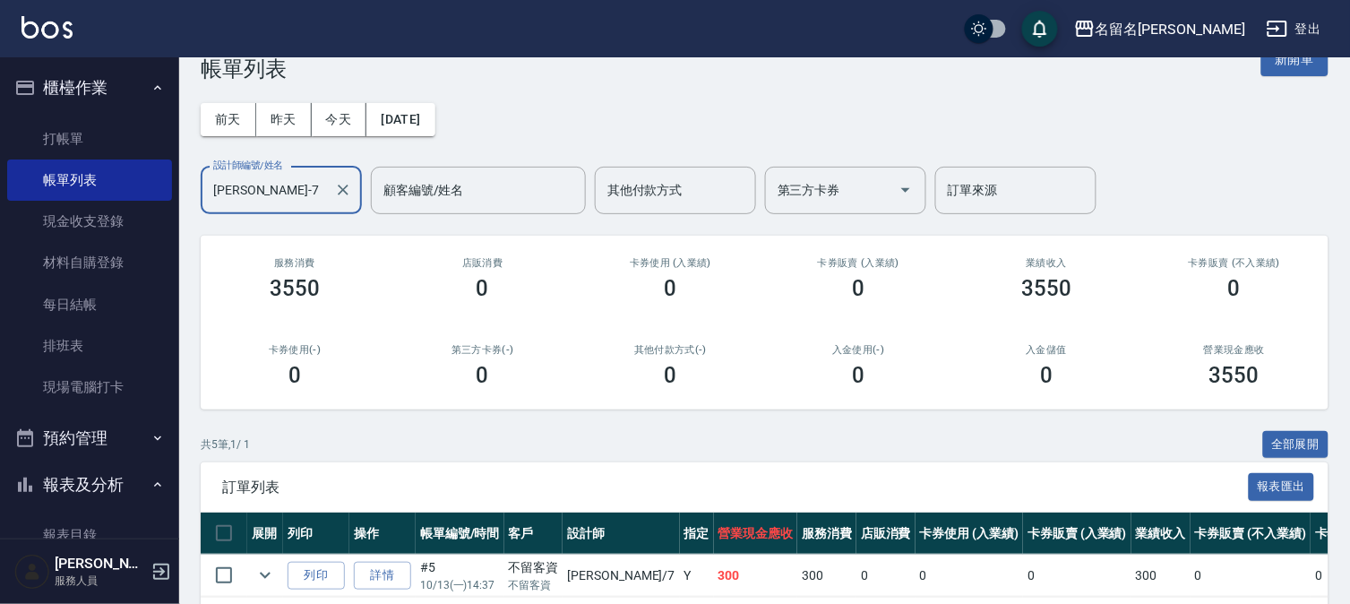
scroll to position [292, 0]
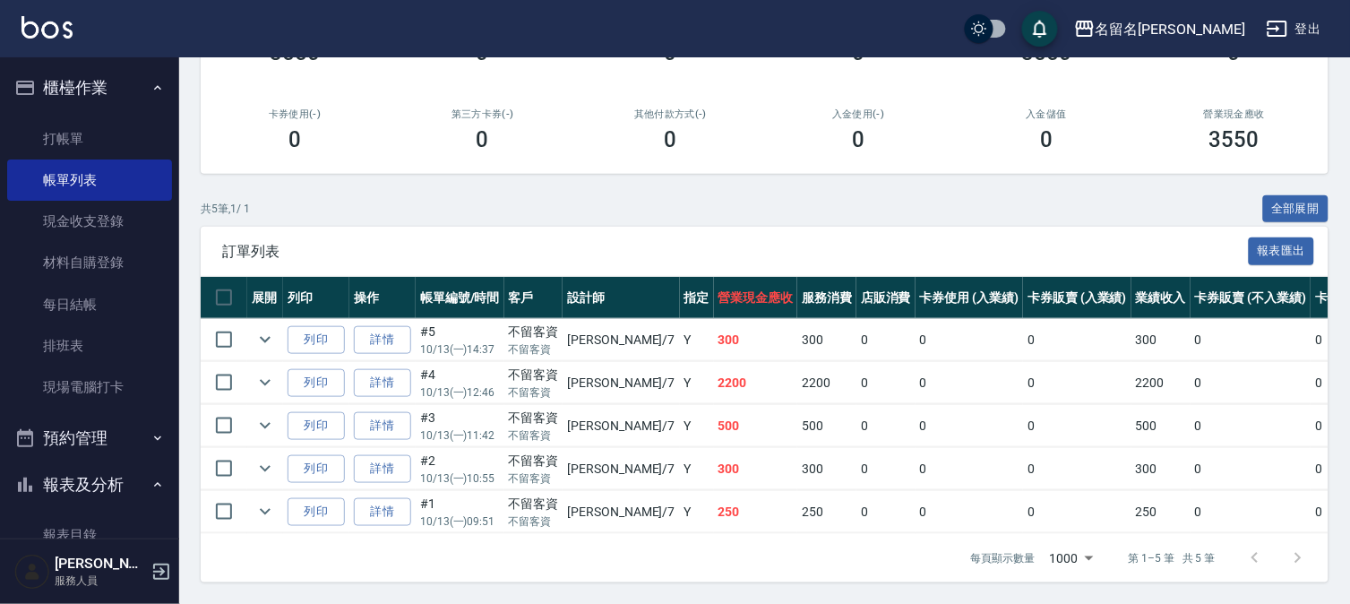
click at [414, 370] on td "詳情" at bounding box center [382, 383] width 66 height 42
click at [392, 369] on link "詳情" at bounding box center [382, 383] width 57 height 28
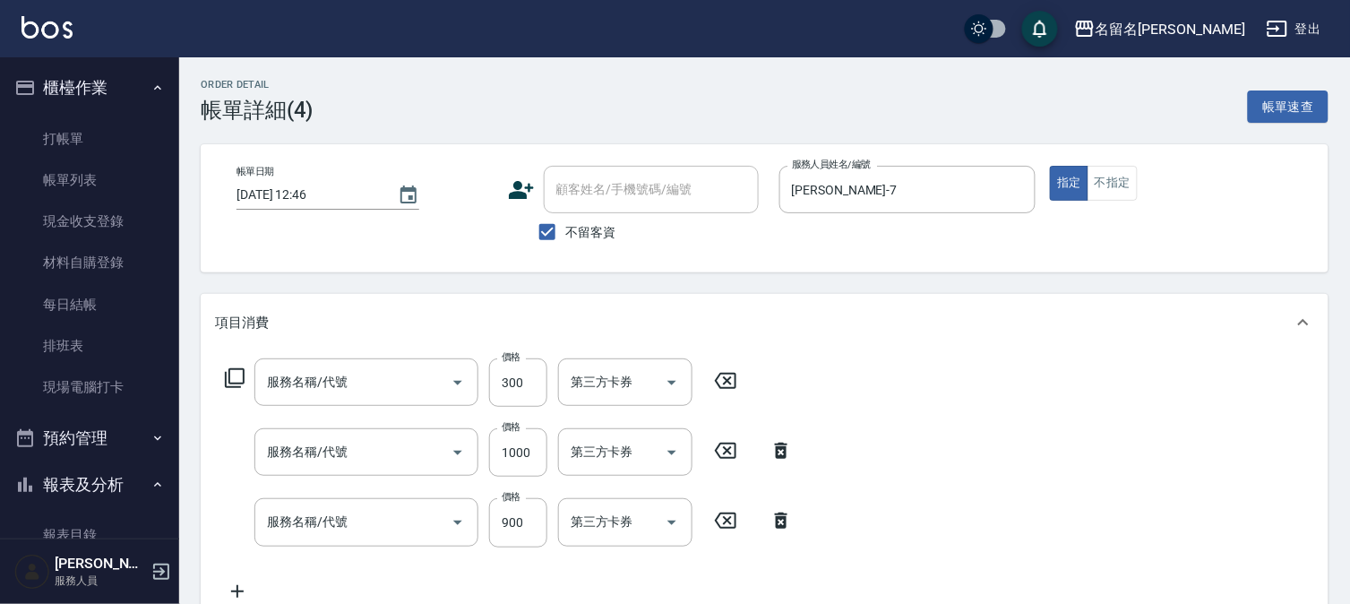
type input "[DATE] 12:46"
checkbox input "true"
type input "[PERSON_NAME]-7"
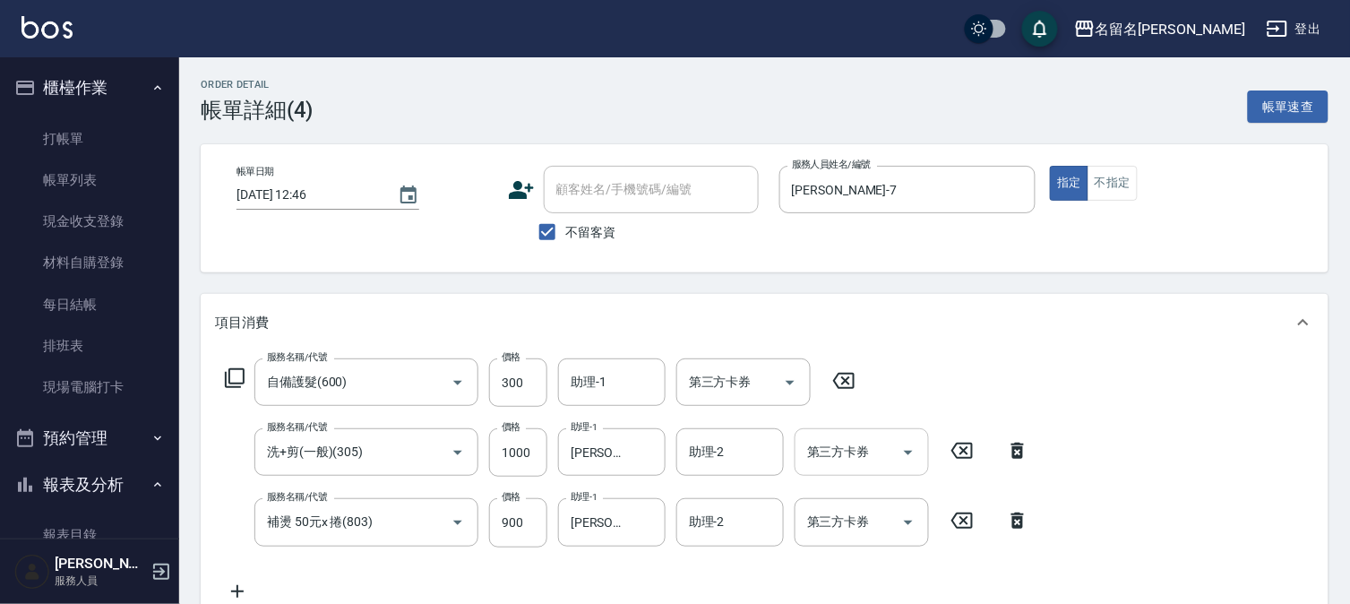
type input "自備護髮(600)"
type input "洗+剪(一般)(305)"
type input "補燙 50元x 捲(803)"
click at [846, 382] on icon at bounding box center [844, 381] width 22 height 16
click at [1009, 452] on icon at bounding box center [1017, 450] width 45 height 22
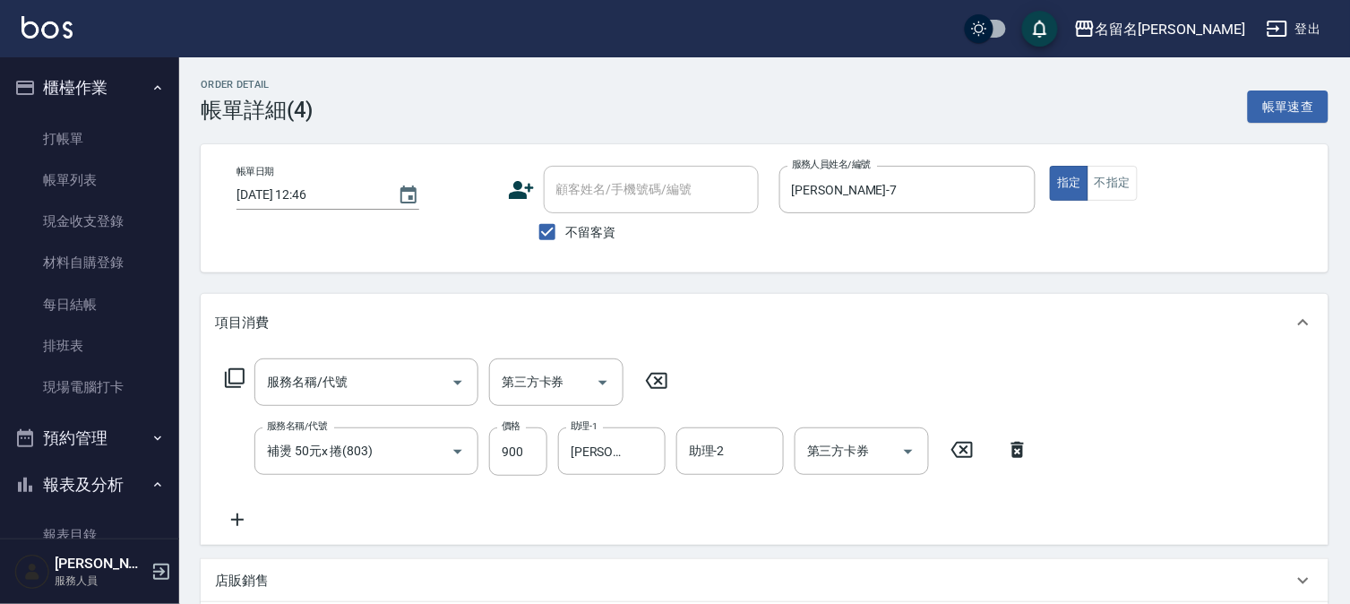
click at [1020, 449] on icon at bounding box center [1017, 450] width 13 height 16
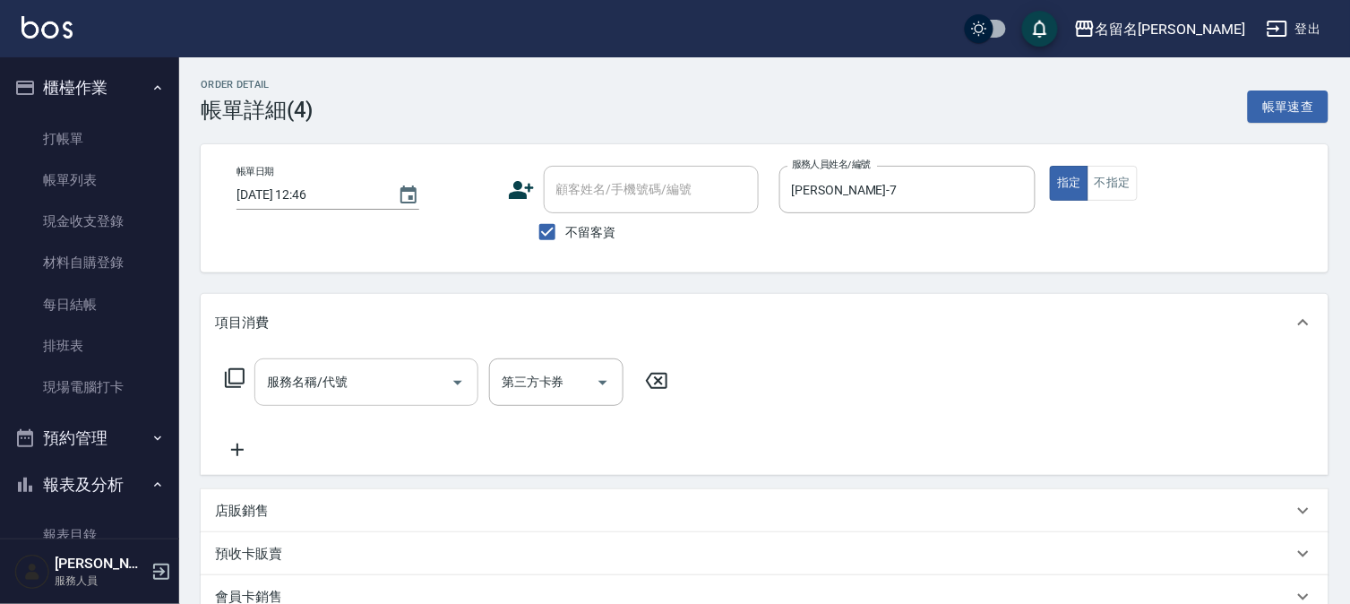
click at [392, 381] on input "服務名稱/代號" at bounding box center [353, 381] width 181 height 31
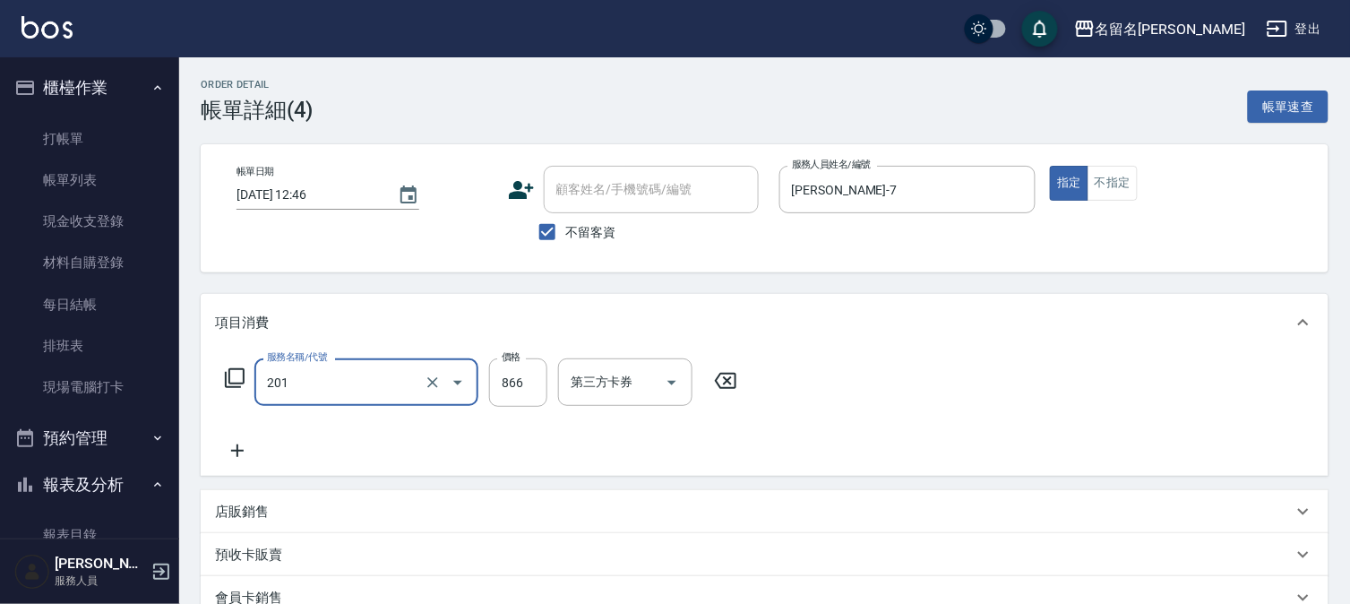
type input "燙髮(互助)(201)"
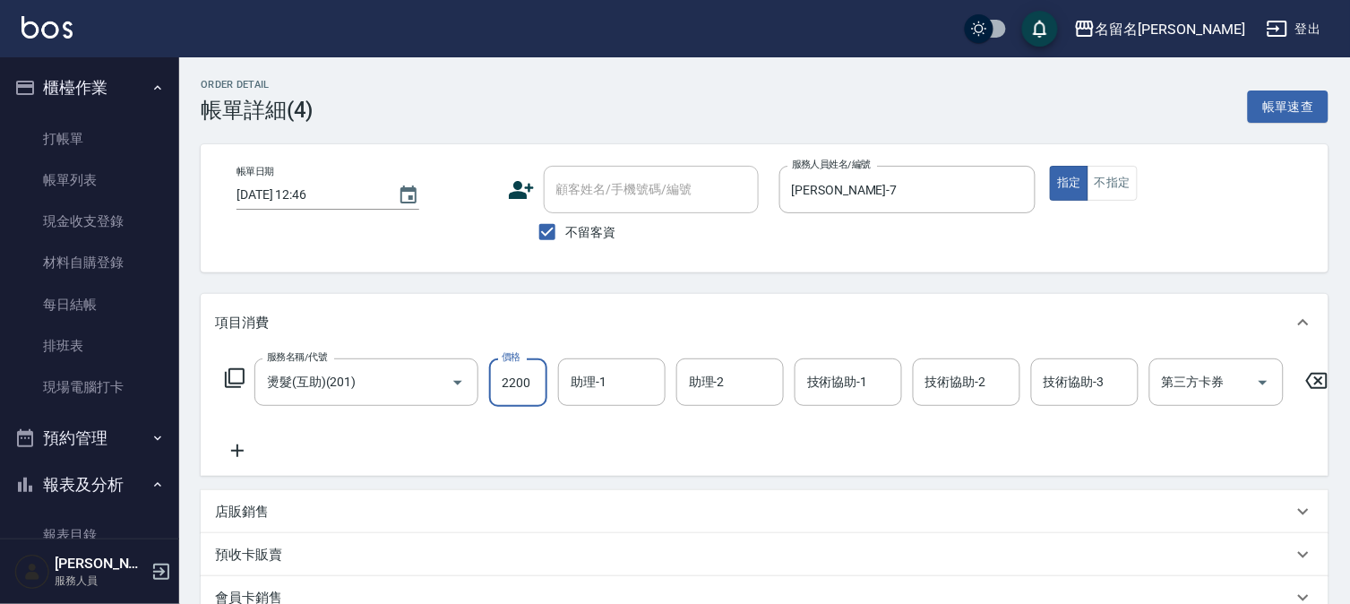
type input "2200"
type input "[PERSON_NAME]-7"
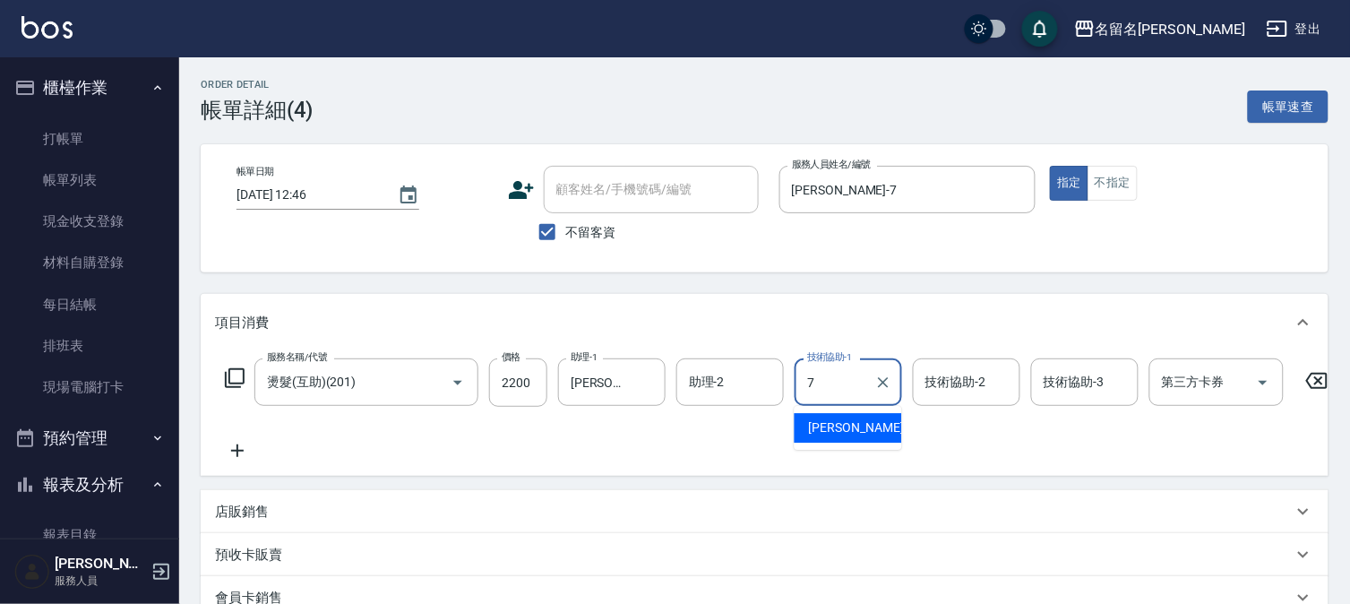
type input "[PERSON_NAME]-7"
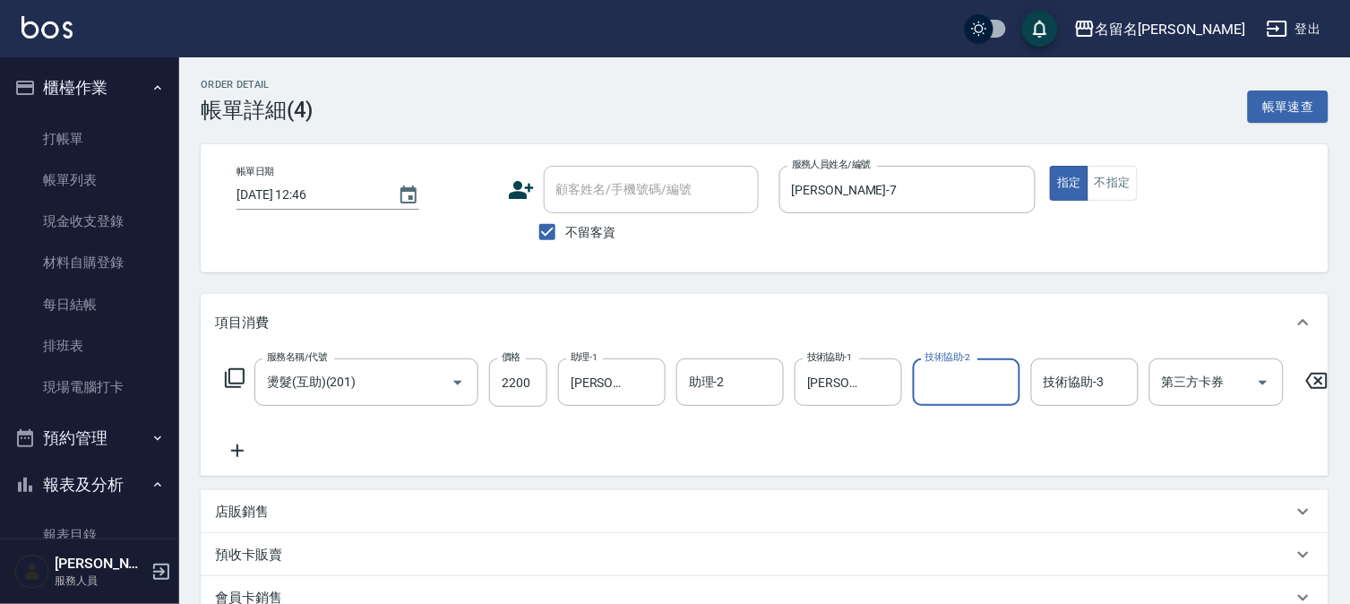
scroll to position [298, 0]
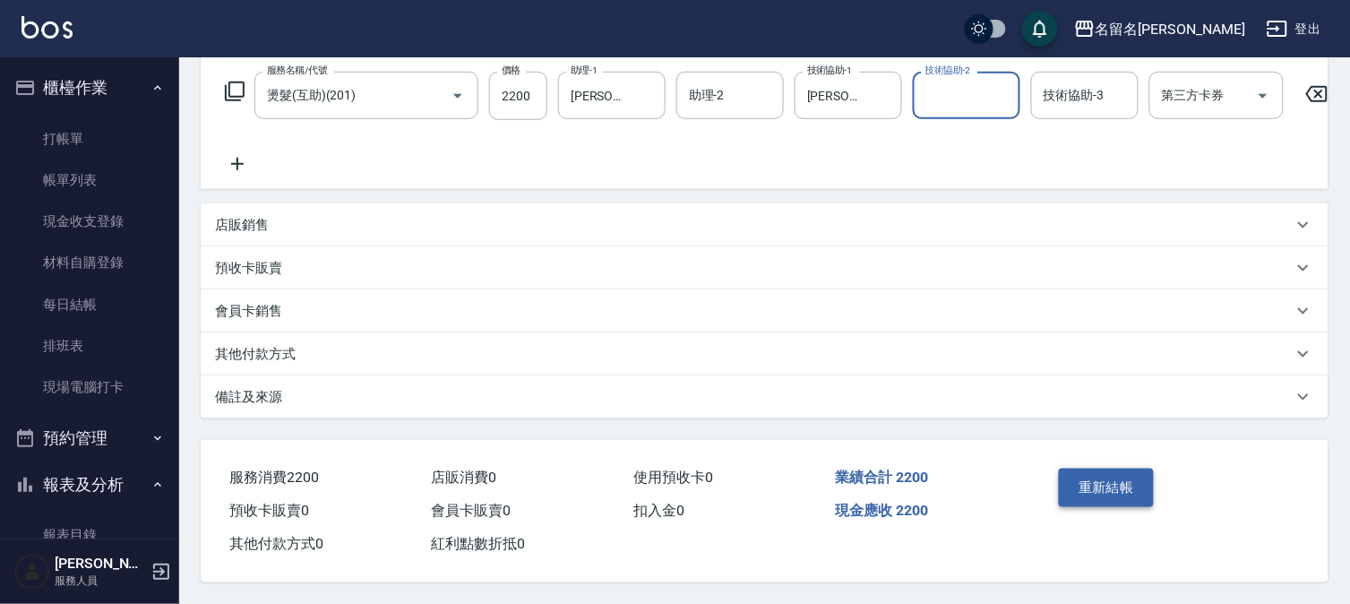
click at [1132, 496] on button "重新結帳" at bounding box center [1106, 488] width 95 height 38
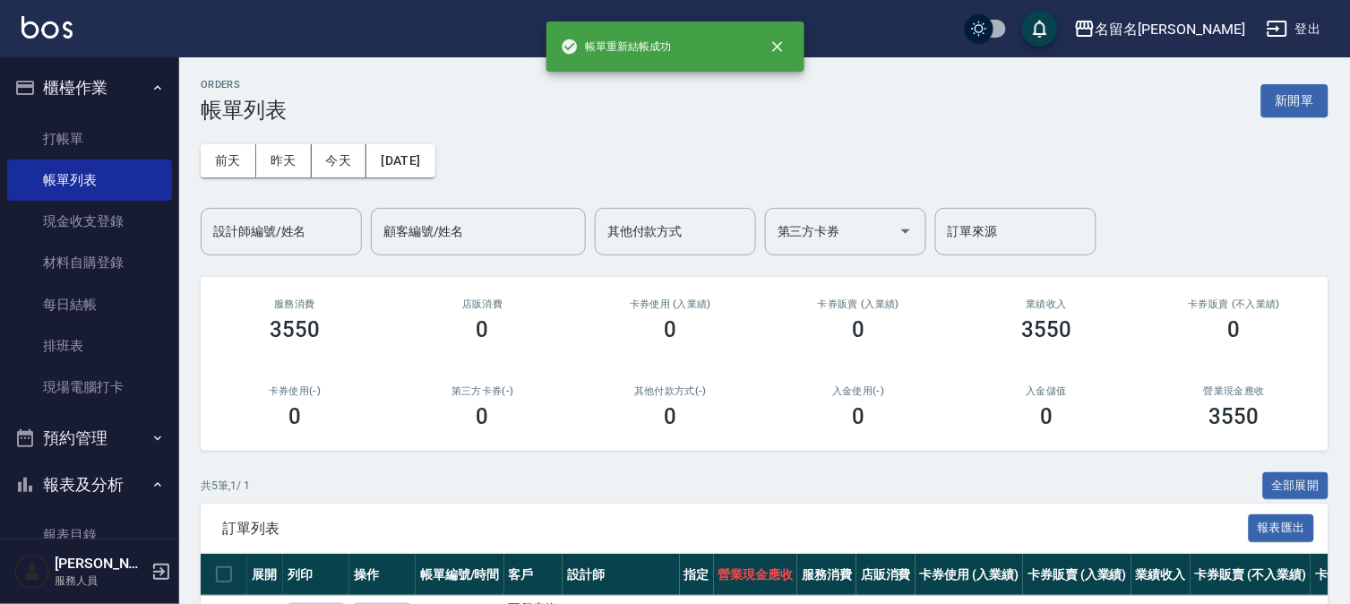
scroll to position [344, 0]
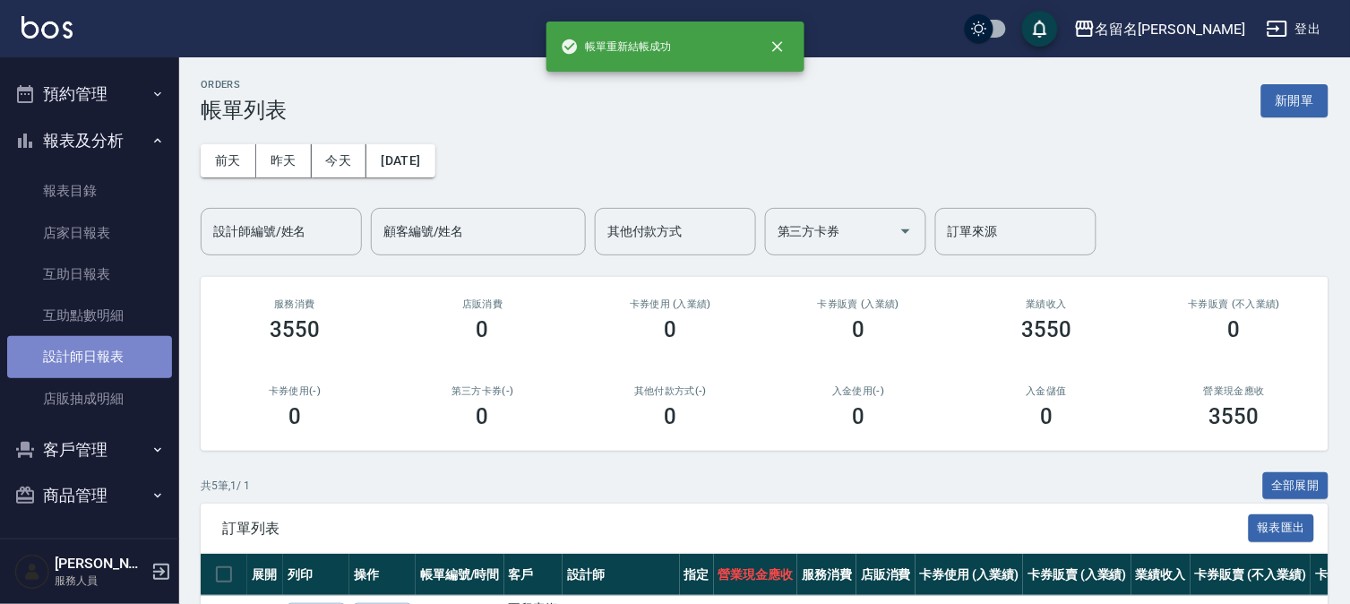
click at [113, 354] on link "設計師日報表" at bounding box center [89, 356] width 165 height 41
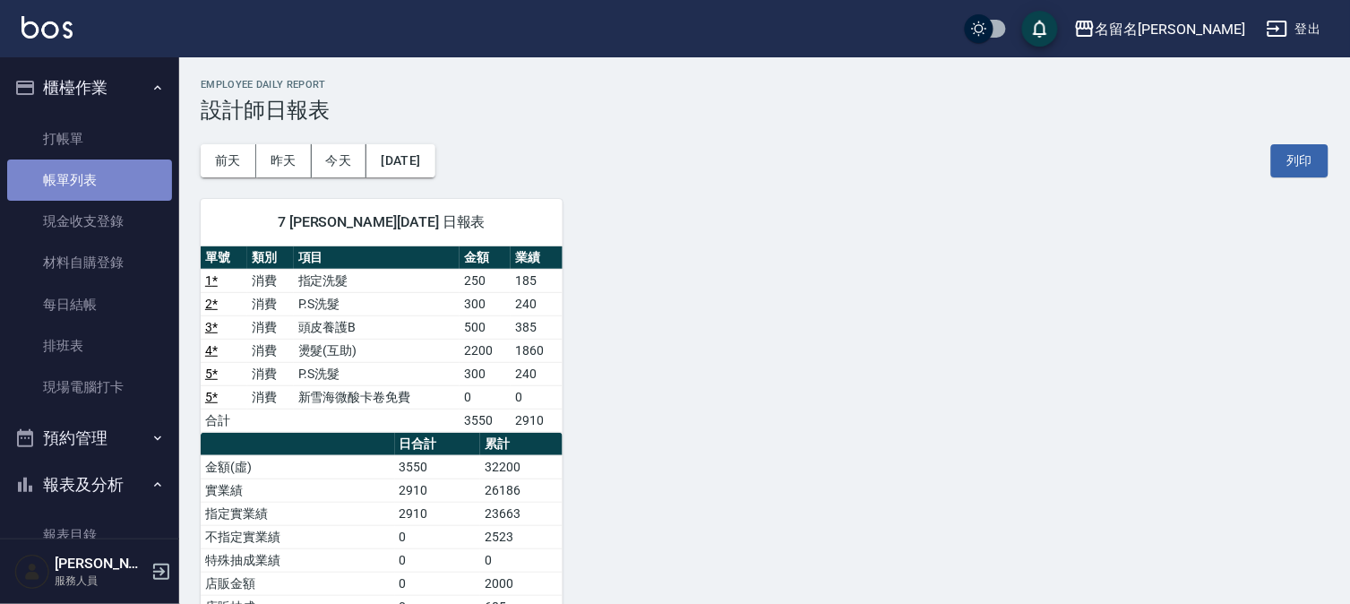
click at [109, 179] on link "帳單列表" at bounding box center [89, 179] width 165 height 41
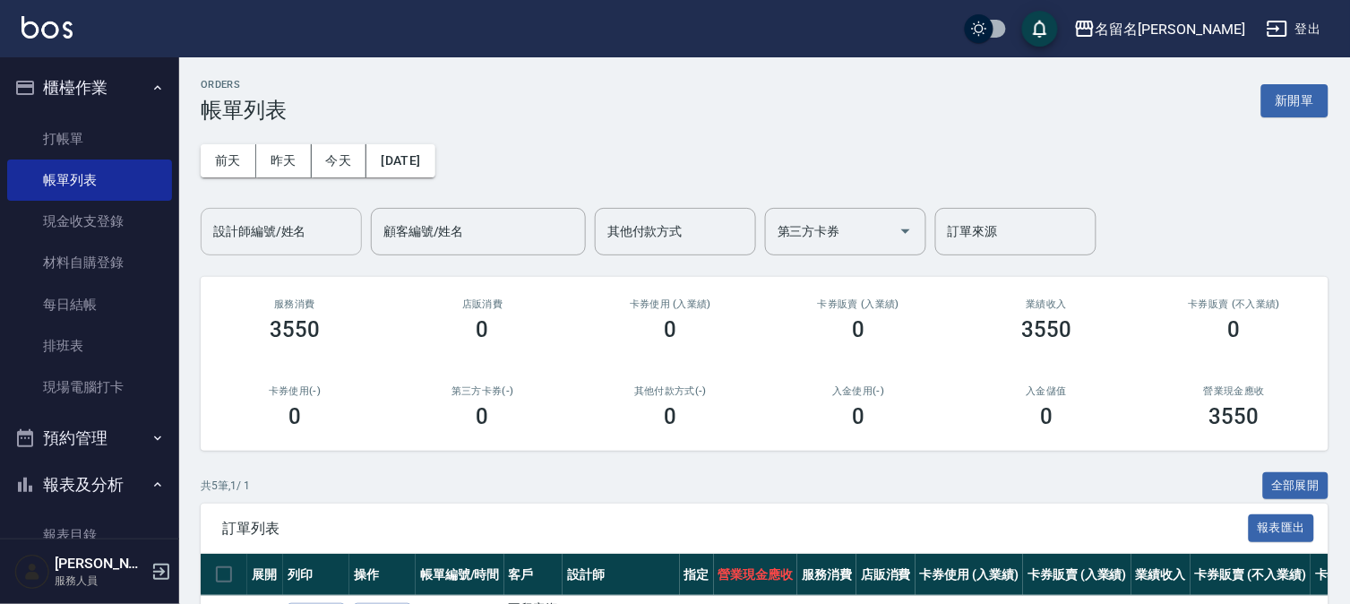
click at [291, 224] on input "設計師編號/姓名" at bounding box center [281, 231] width 145 height 31
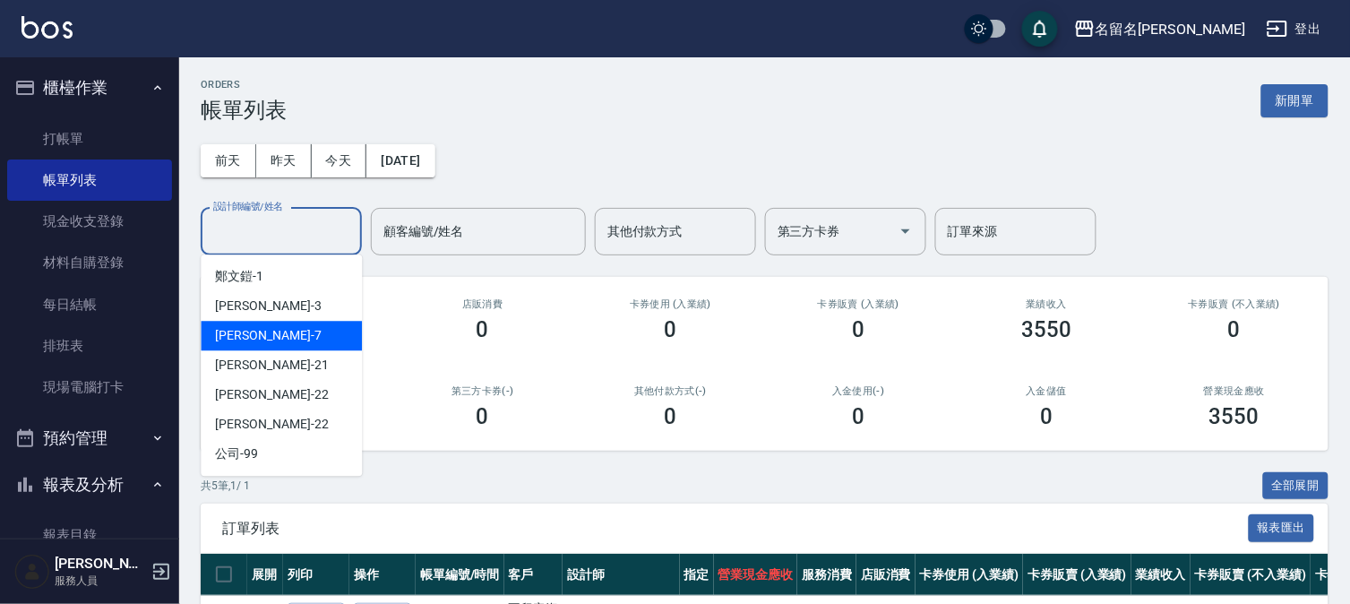
click at [308, 324] on div "[PERSON_NAME]-7" at bounding box center [281, 336] width 161 height 30
type input "[PERSON_NAME]-7"
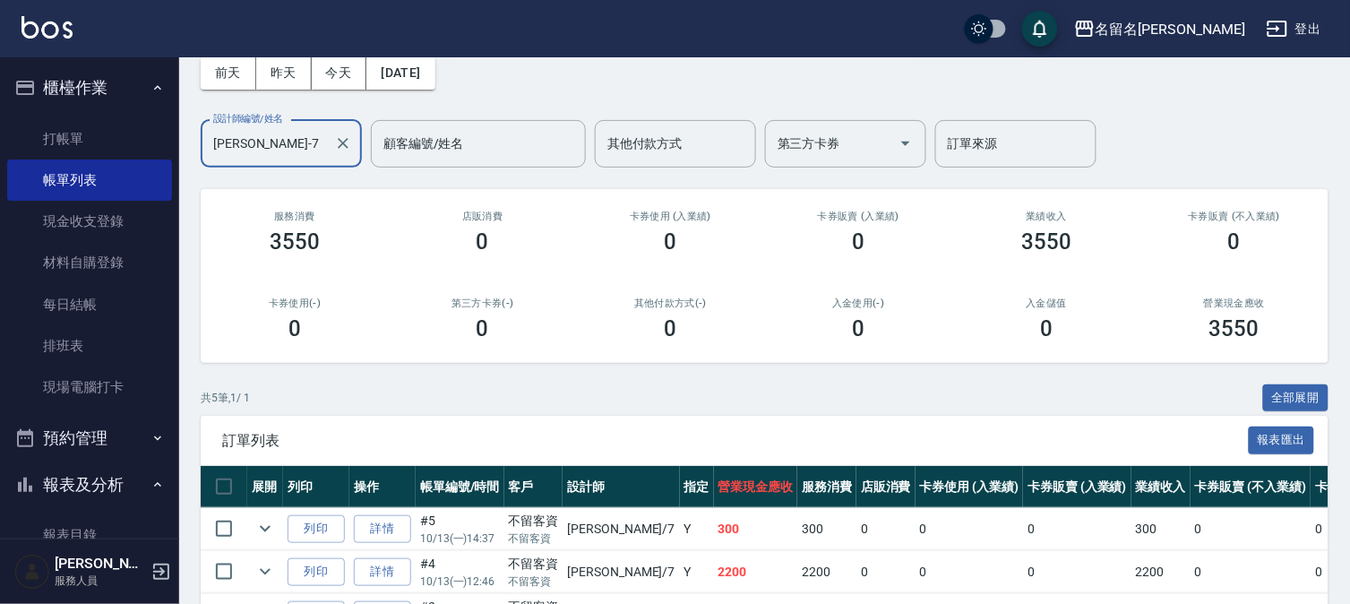
scroll to position [292, 0]
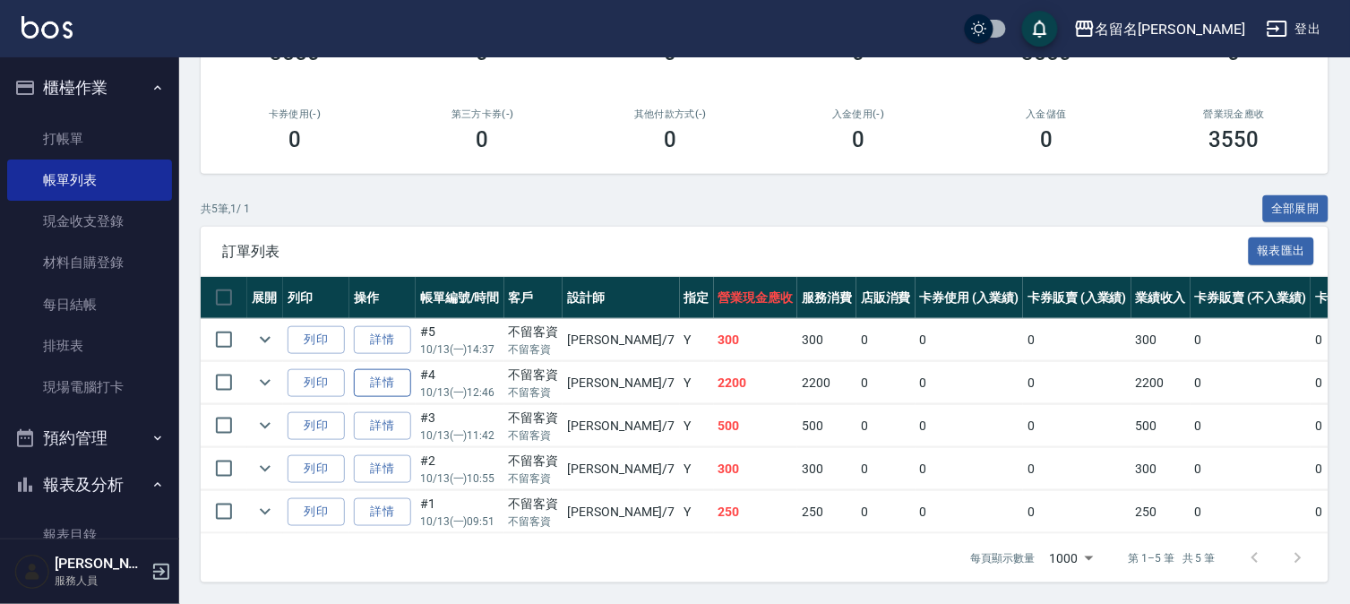
click at [380, 370] on link "詳情" at bounding box center [382, 383] width 57 height 28
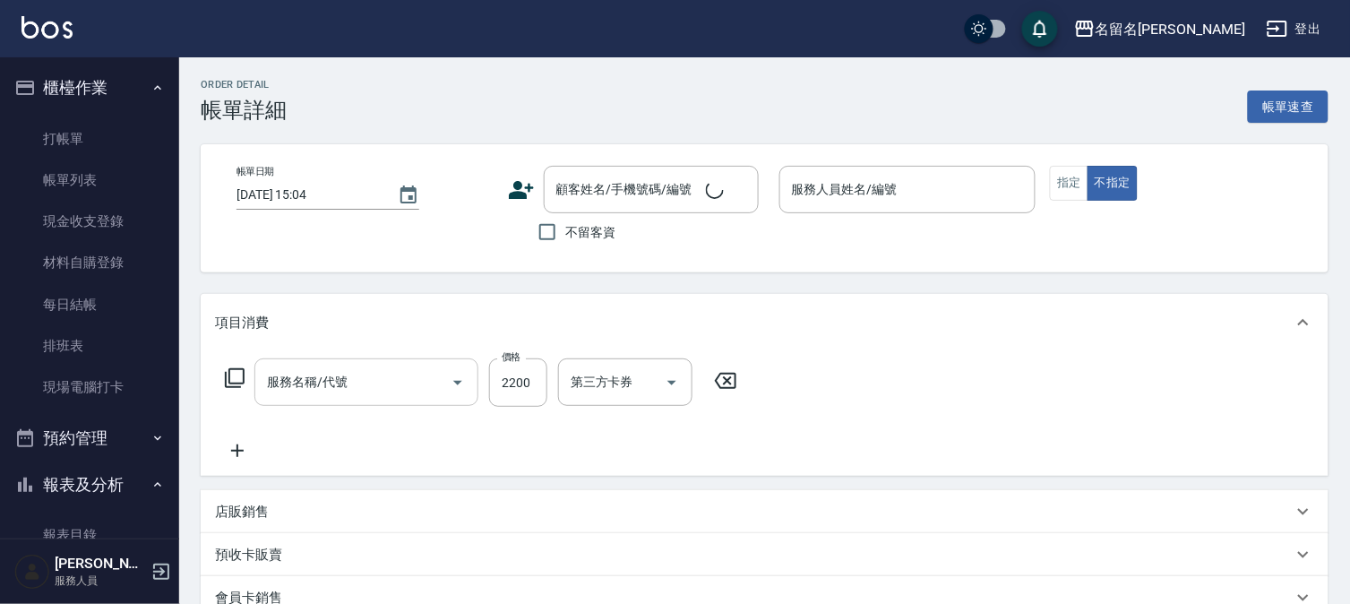
type input "[DATE] 12:46"
checkbox input "true"
type input "[PERSON_NAME]-7"
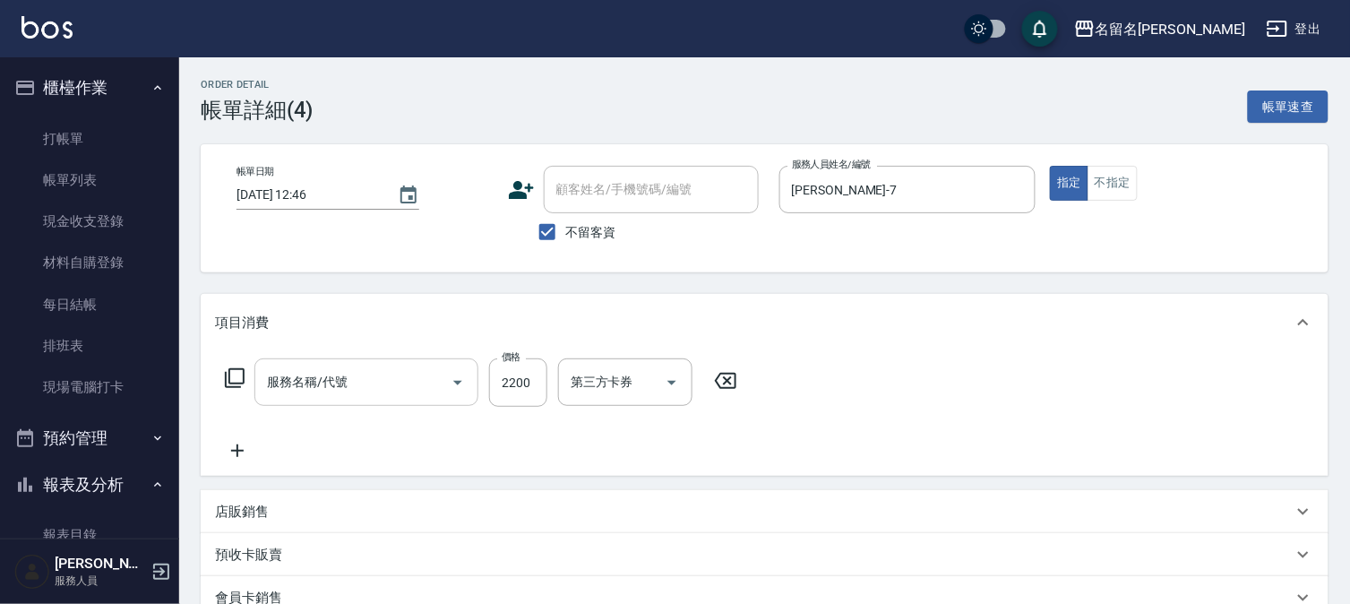
type input "燙髮(互助)(201)"
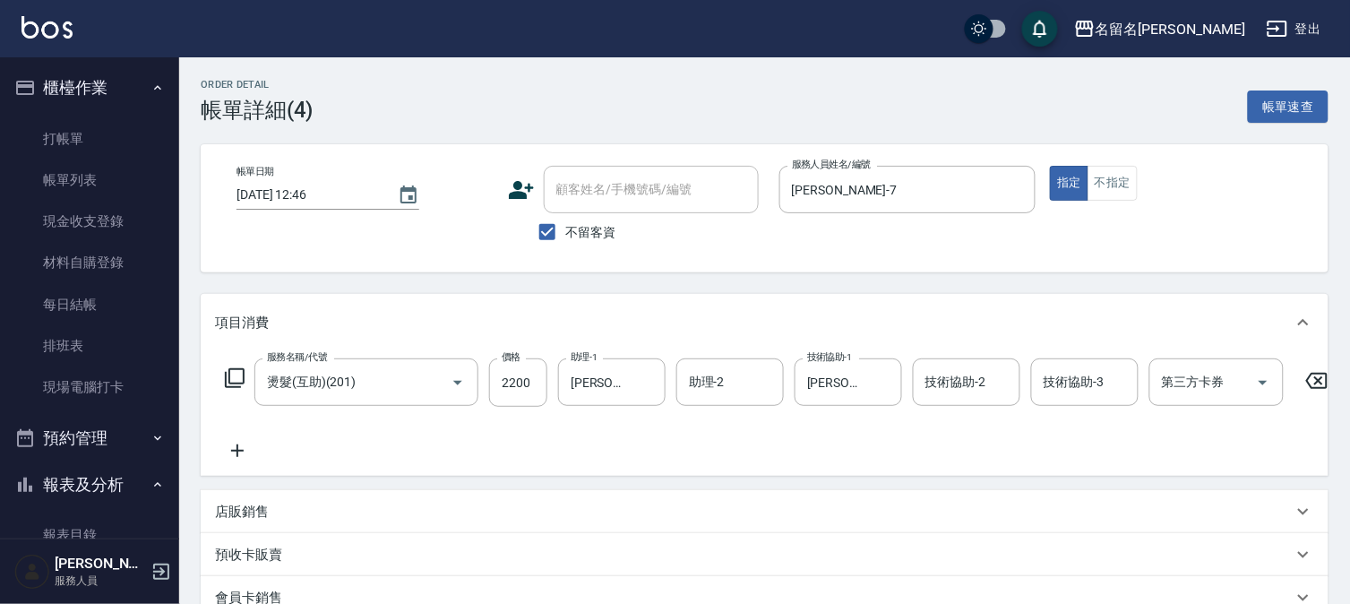
click at [1317, 381] on icon at bounding box center [1317, 381] width 22 height 16
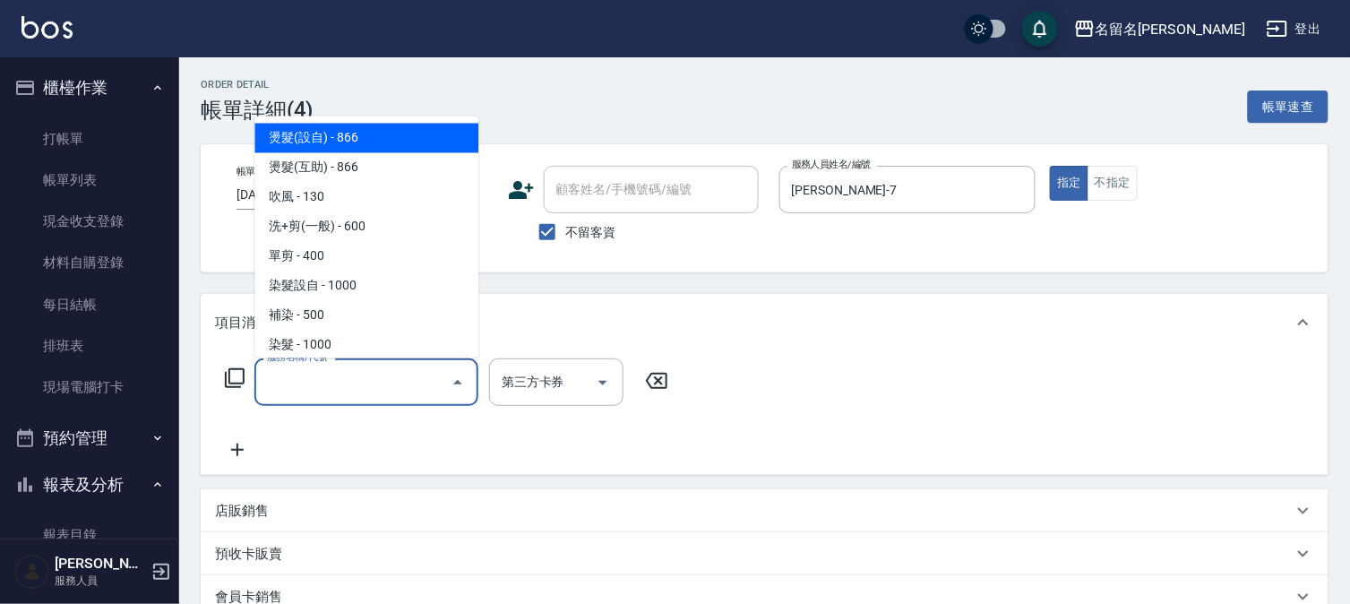
click at [419, 374] on input "服務名稱/代號" at bounding box center [353, 381] width 181 height 31
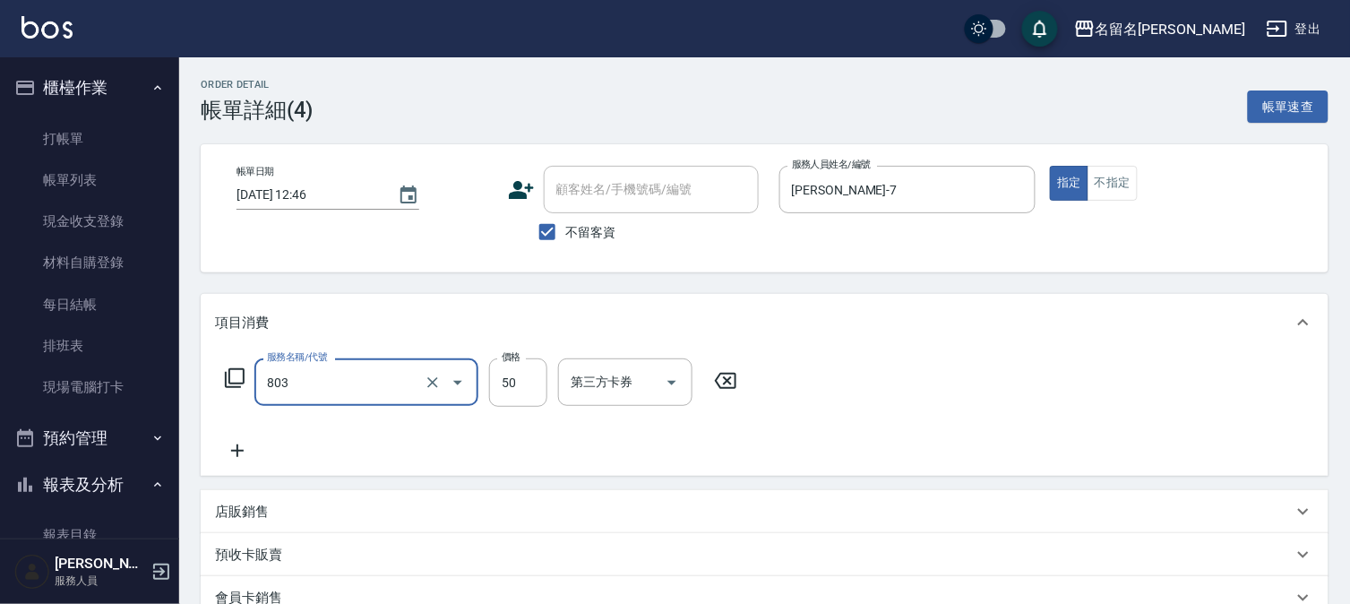
type input "補燙 50元x 捲(803)"
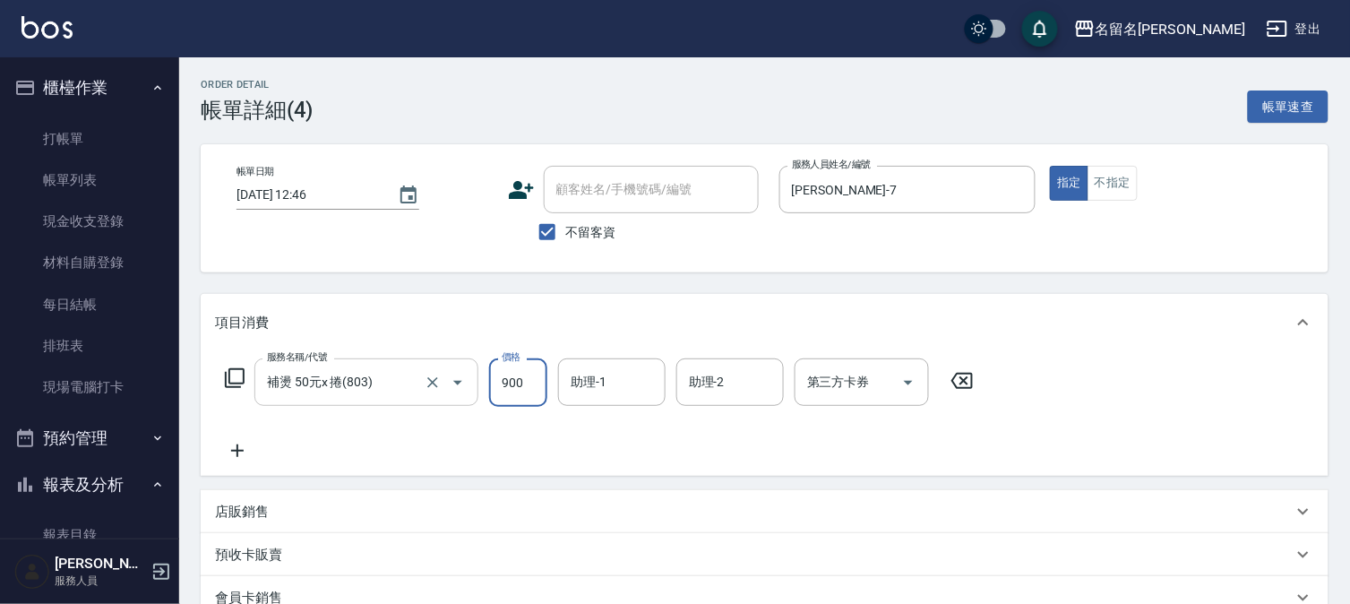
type input "900"
type input "[PERSON_NAME]-7"
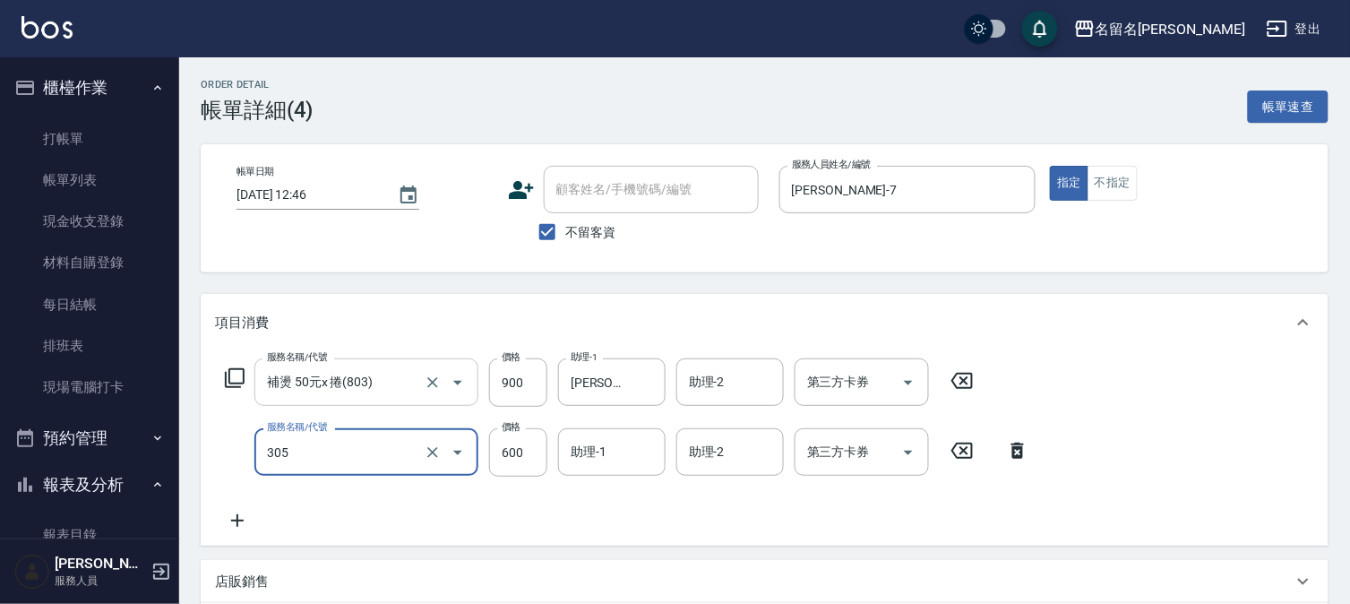
type input "洗+剪(一般)(305)"
type input "1000"
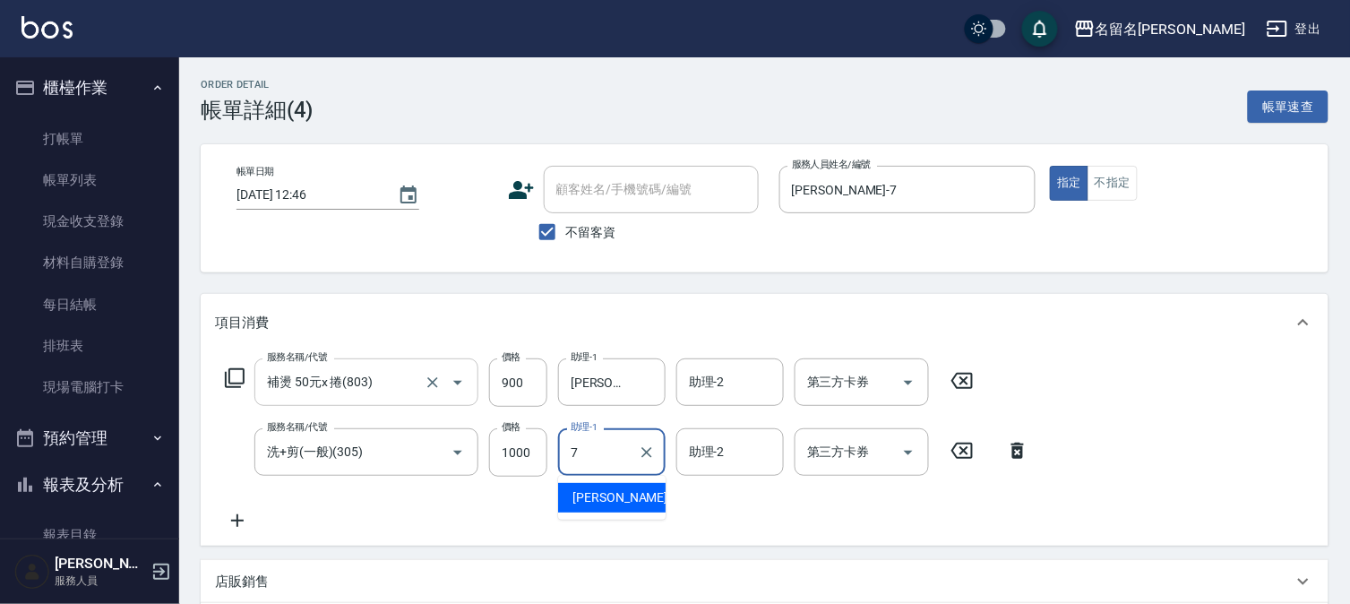
type input "[PERSON_NAME]-7"
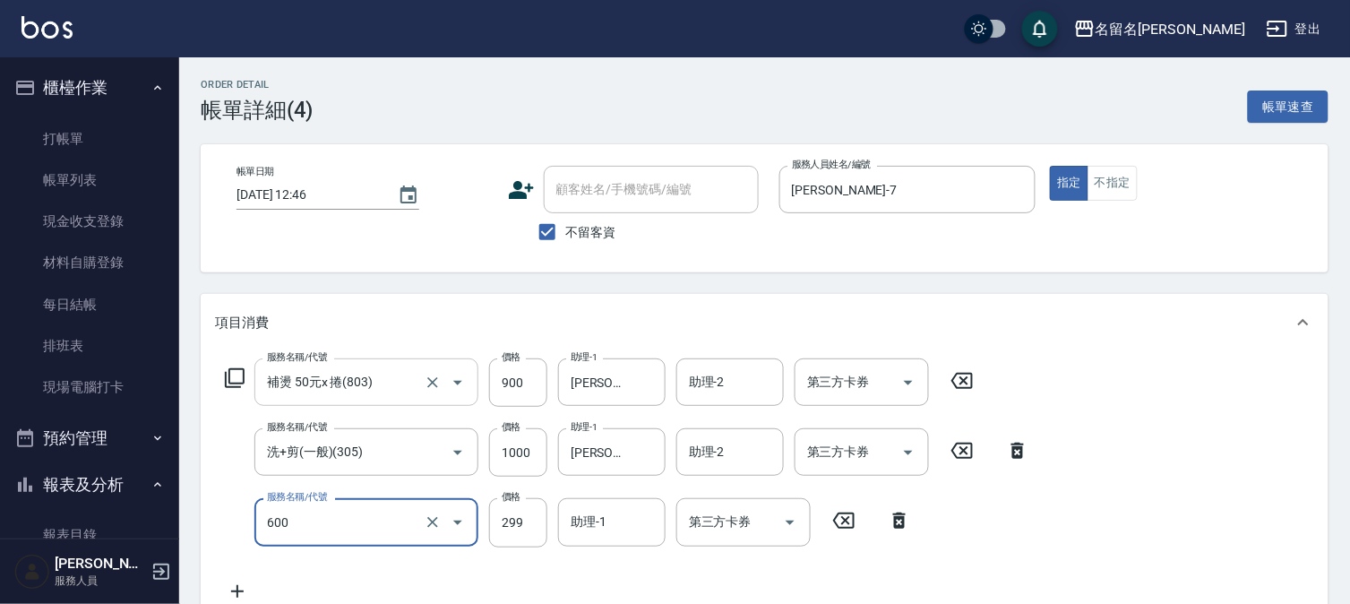
type input "自備護髮(600)"
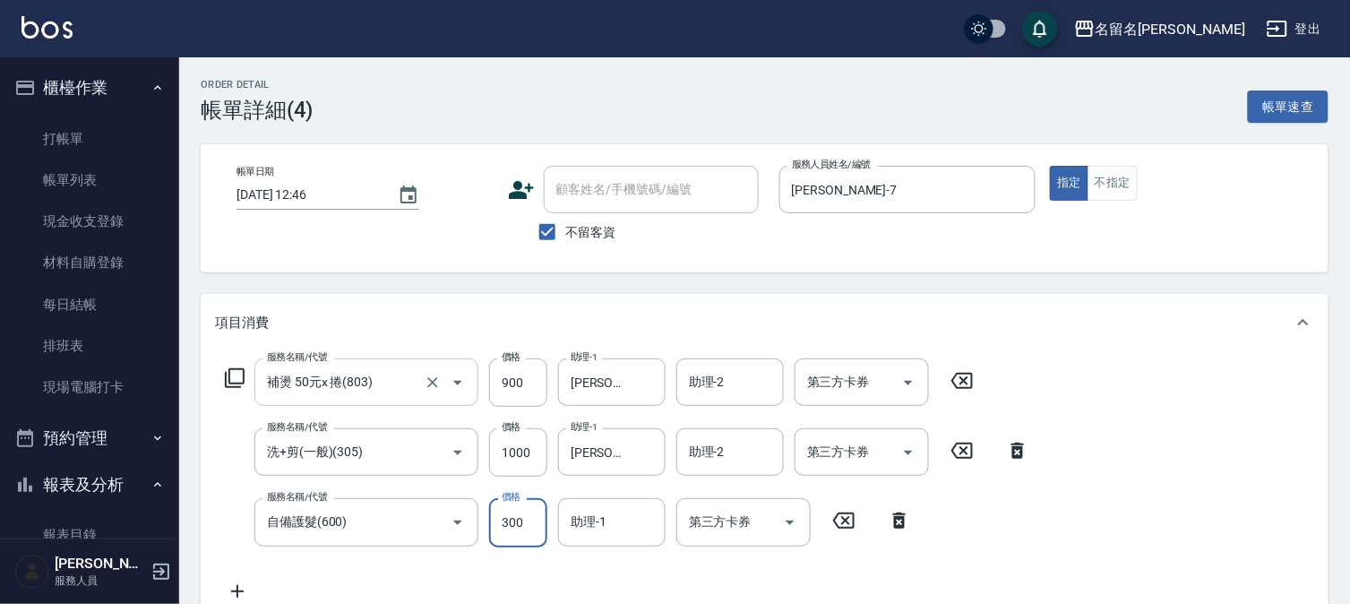
type input "300"
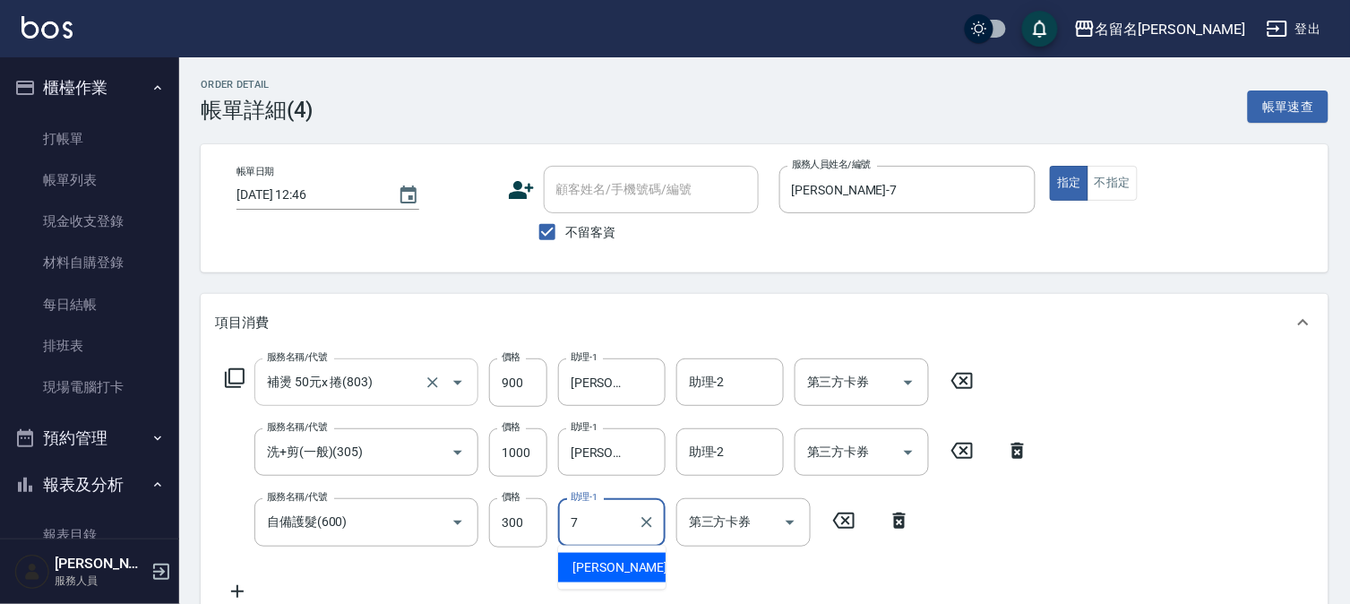
type input "[PERSON_NAME]-7"
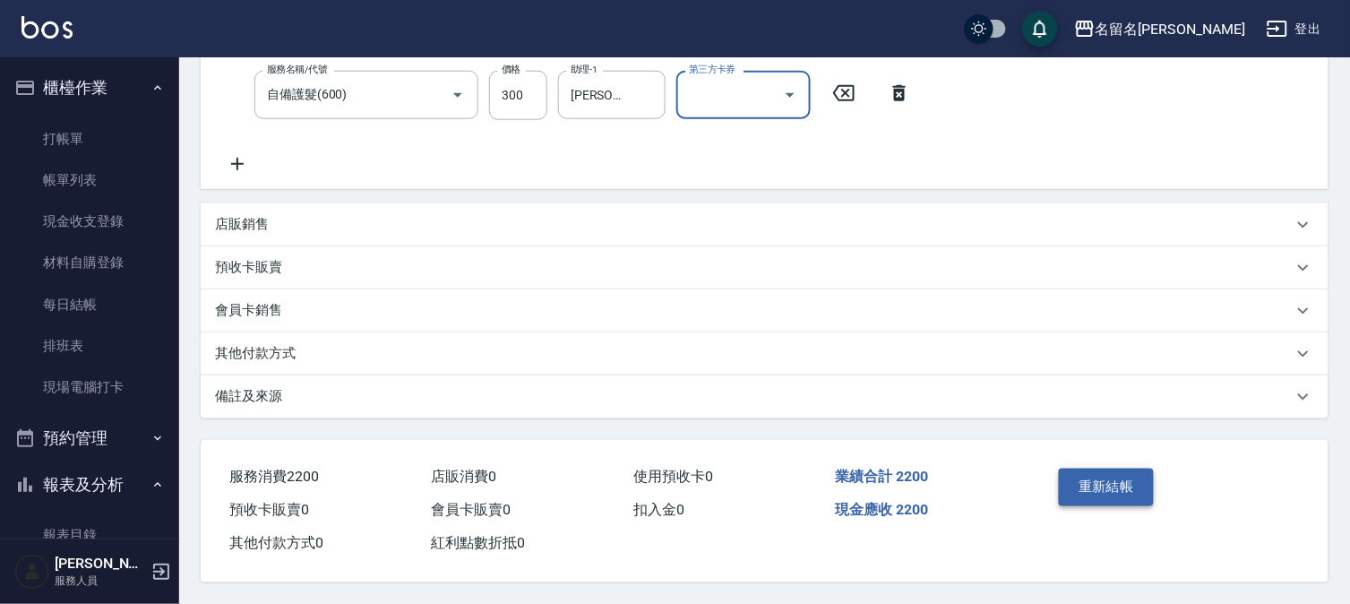
scroll to position [432, 0]
click at [1089, 481] on button "重新結帳" at bounding box center [1106, 488] width 95 height 38
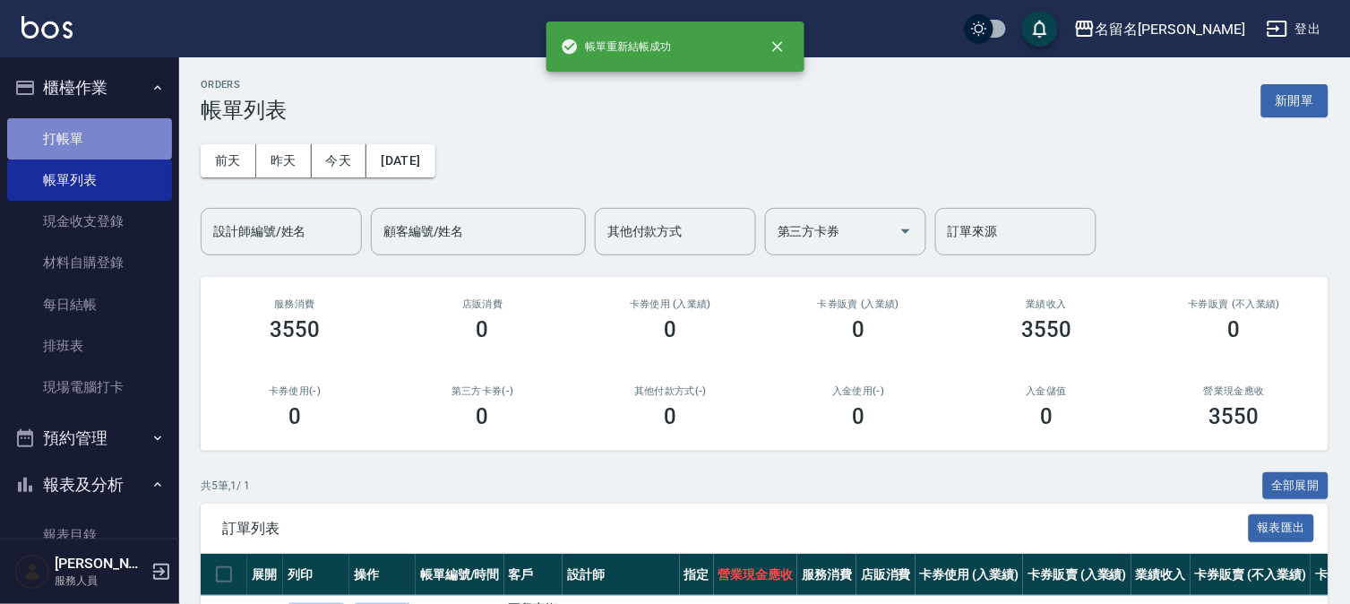
click at [129, 123] on link "打帳單" at bounding box center [89, 138] width 165 height 41
